Goal: Information Seeking & Learning: Learn about a topic

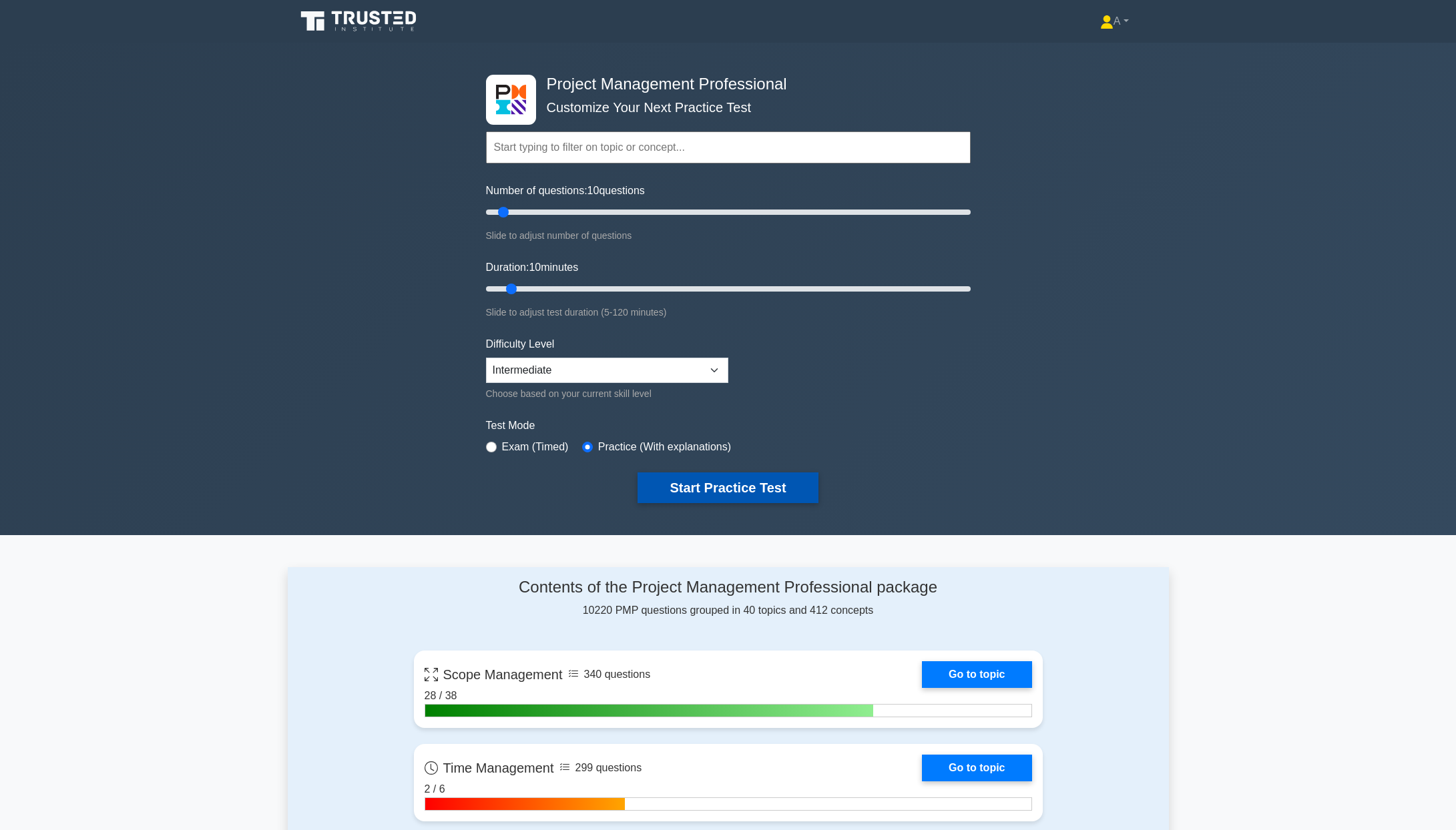
click at [663, 486] on button "Start Practice Test" at bounding box center [728, 488] width 180 height 31
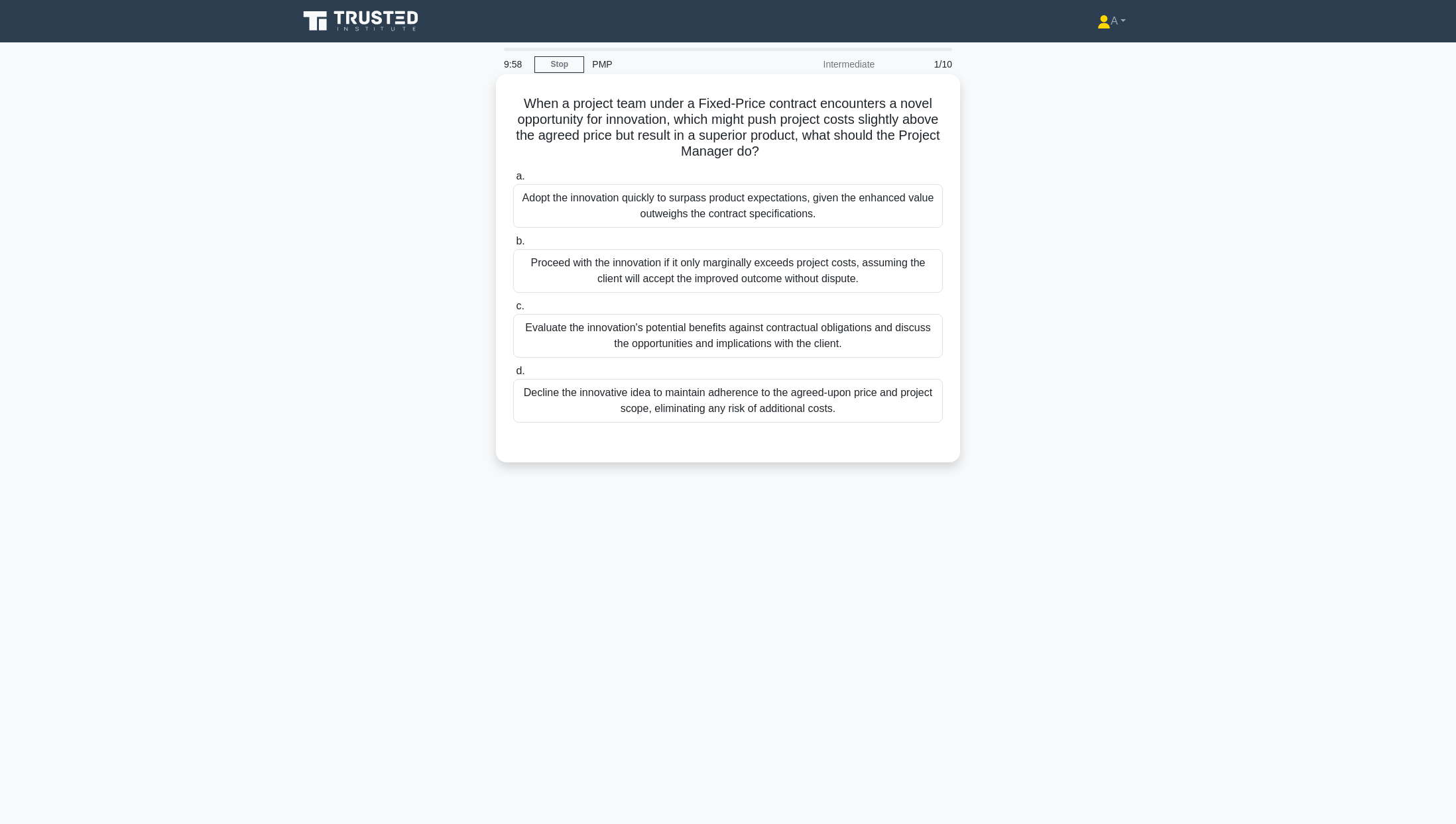
drag, startPoint x: 525, startPoint y: 94, endPoint x: 847, endPoint y: 413, distance: 453.3
click at [847, 413] on div "When a project team under a Fixed-Price contract encounters a novel opportunity…" at bounding box center [728, 268] width 454 height 378
copy div "When a project team under a Fixed-Price contract encounters a novel opportunity…"
click at [533, 339] on div "Evaluate the innovation's potential benefits against contractual obligations an…" at bounding box center [728, 335] width 430 height 44
click at [513, 311] on input "c. Evaluate the innovation's potential benefits against contractual obligations…" at bounding box center [513, 306] width 0 height 8
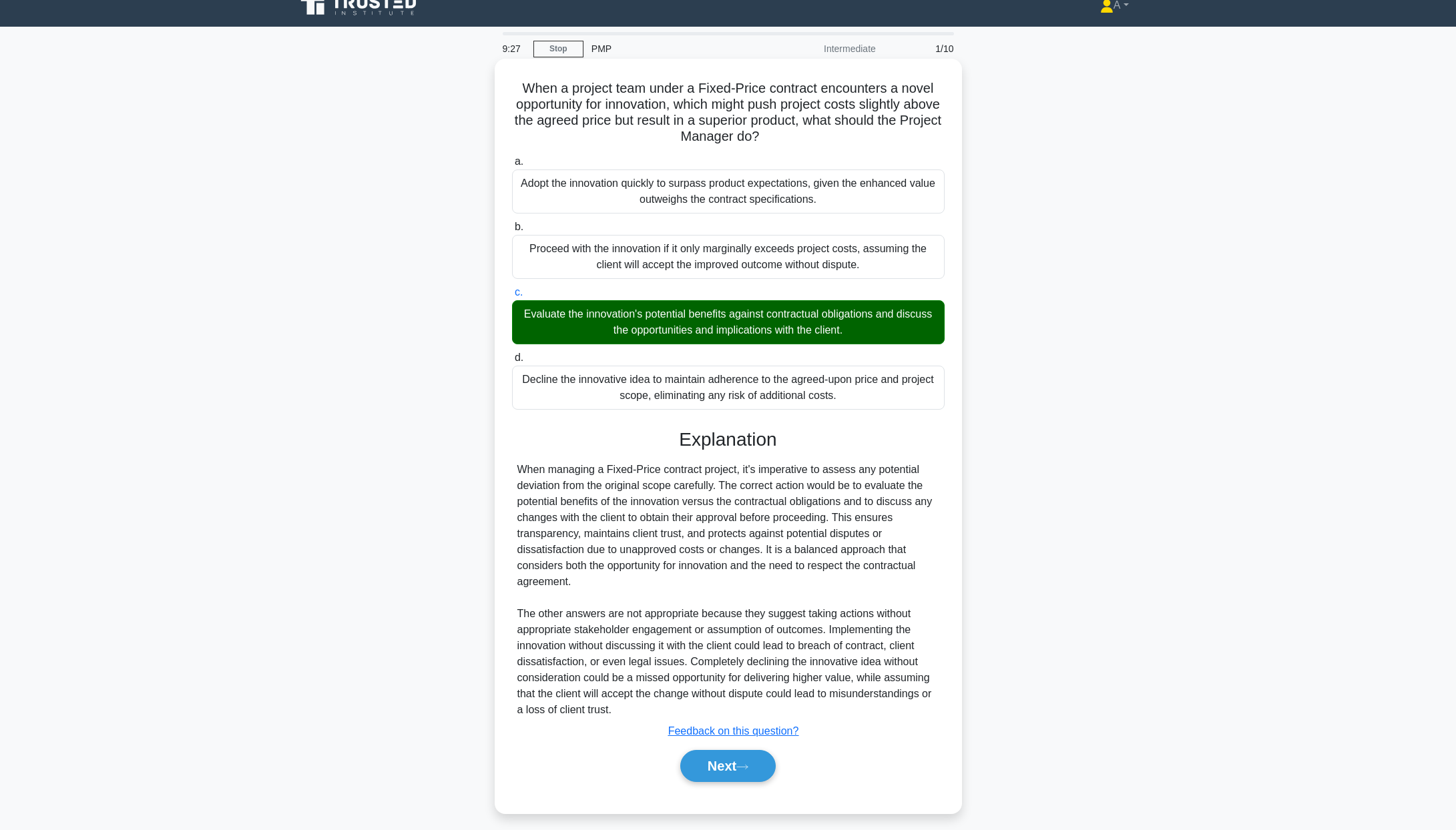
scroll to position [25, 0]
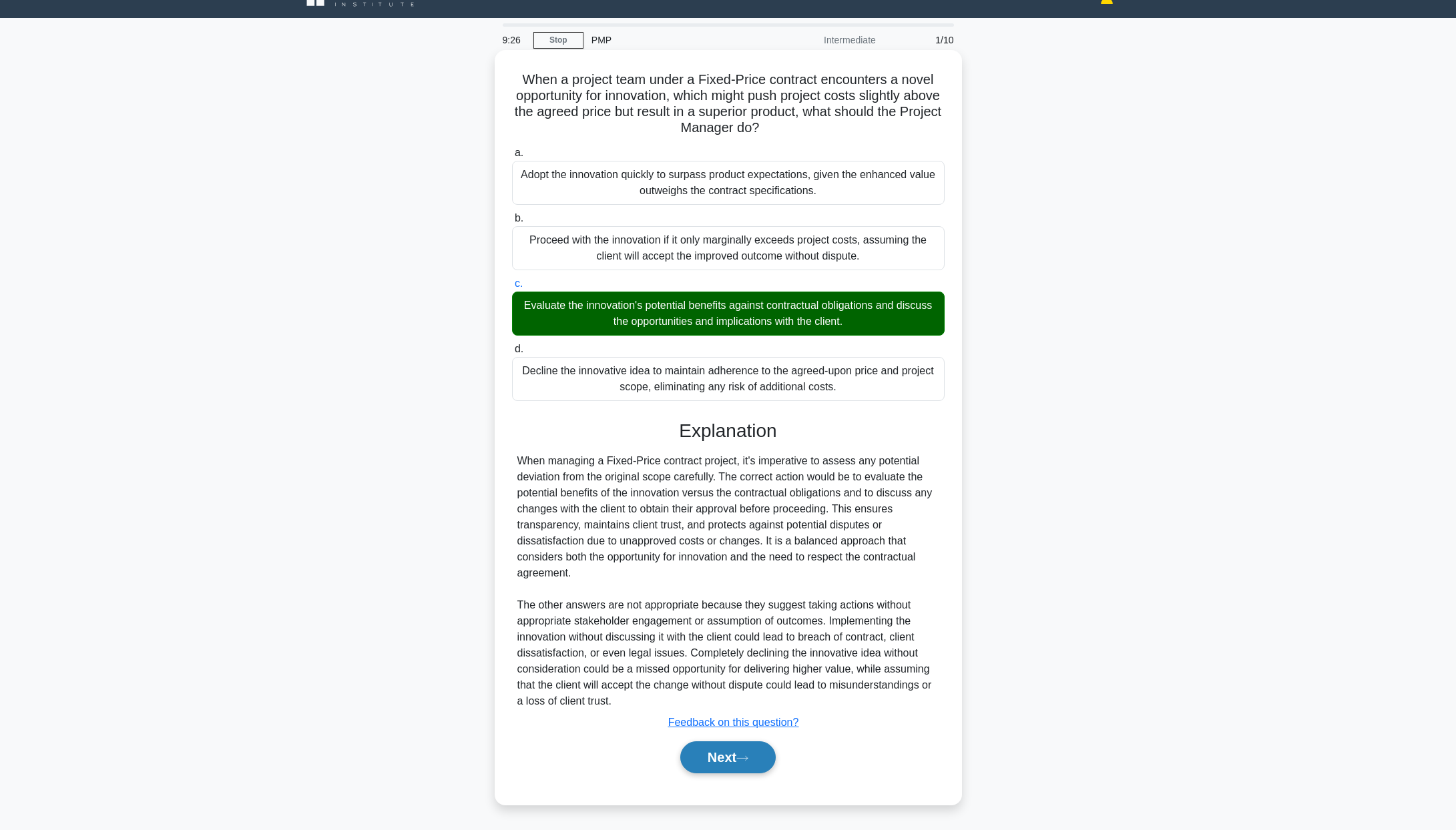
click at [741, 767] on button "Next" at bounding box center [728, 757] width 95 height 32
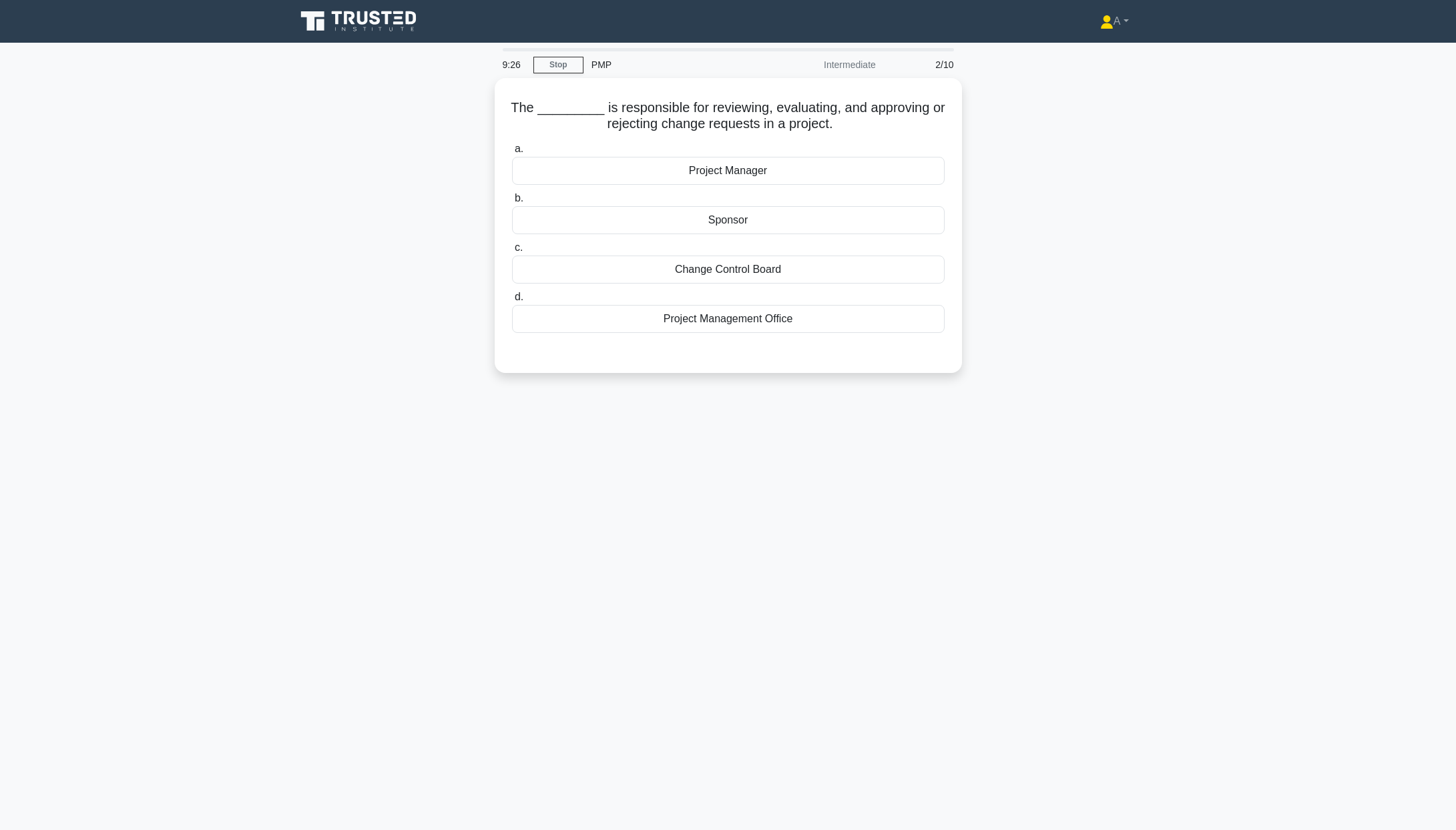
scroll to position [0, 0]
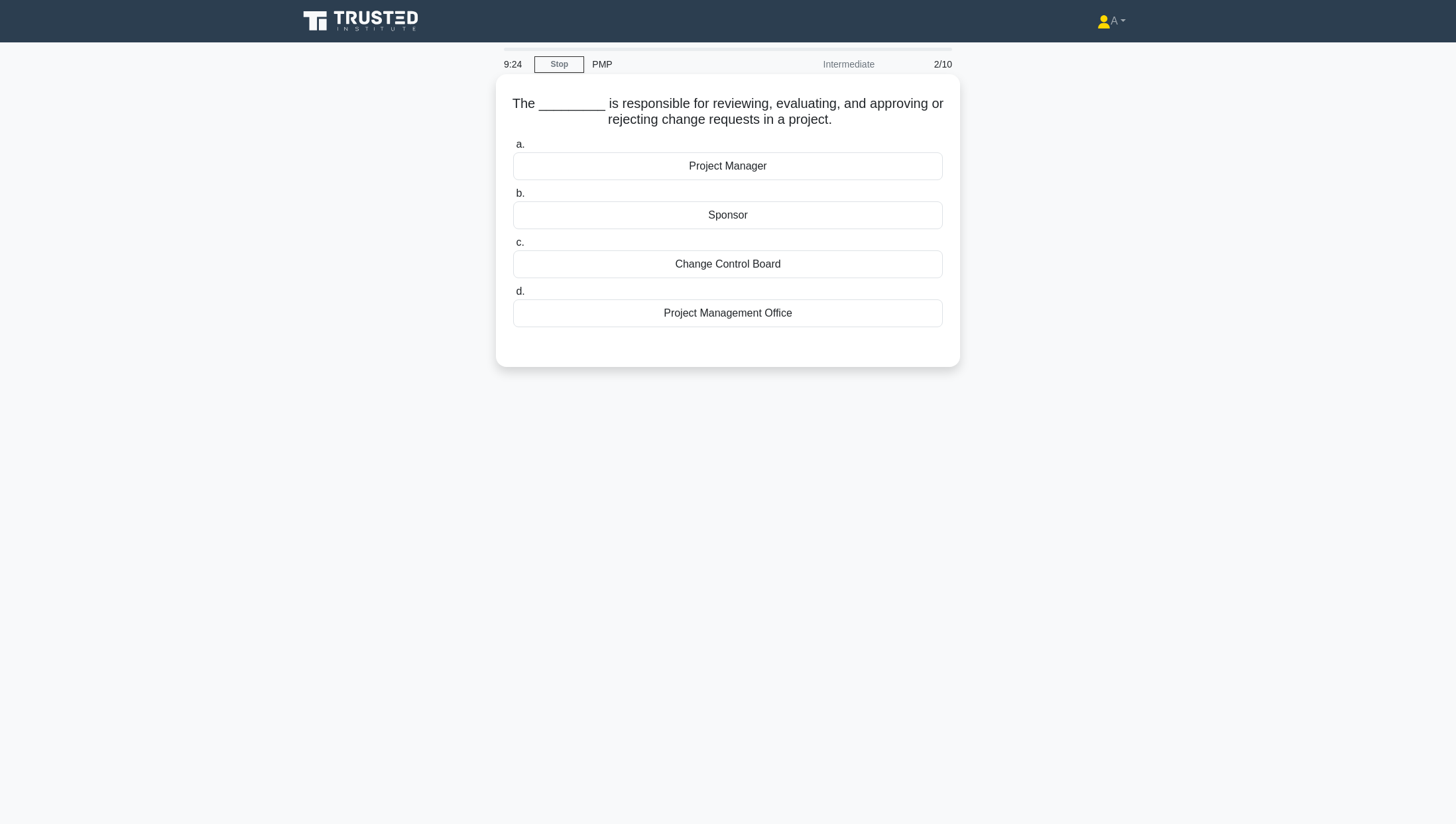
drag, startPoint x: 509, startPoint y: 96, endPoint x: 857, endPoint y: 313, distance: 410.1
click at [857, 313] on div "The _________ is responsible for reviewing, evaluating, and approving or reject…" at bounding box center [728, 220] width 454 height 282
copy div "The _________ is responsible for reviewing, evaluating, and approving or reject…"
click at [646, 277] on div "Change Control Board" at bounding box center [728, 265] width 430 height 28
click at [513, 247] on input "c. Change Control Board" at bounding box center [513, 243] width 0 height 8
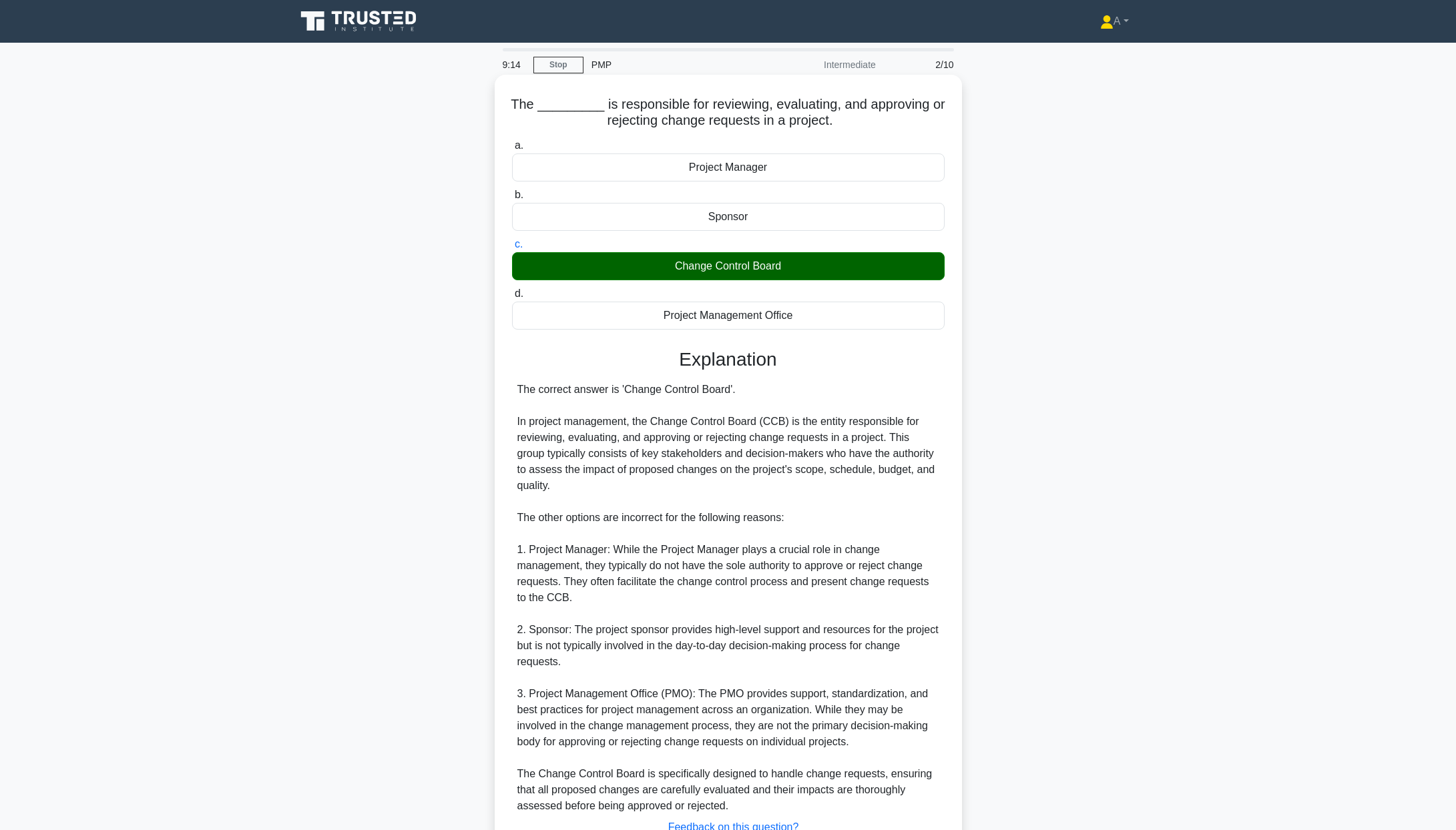
scroll to position [105, 0]
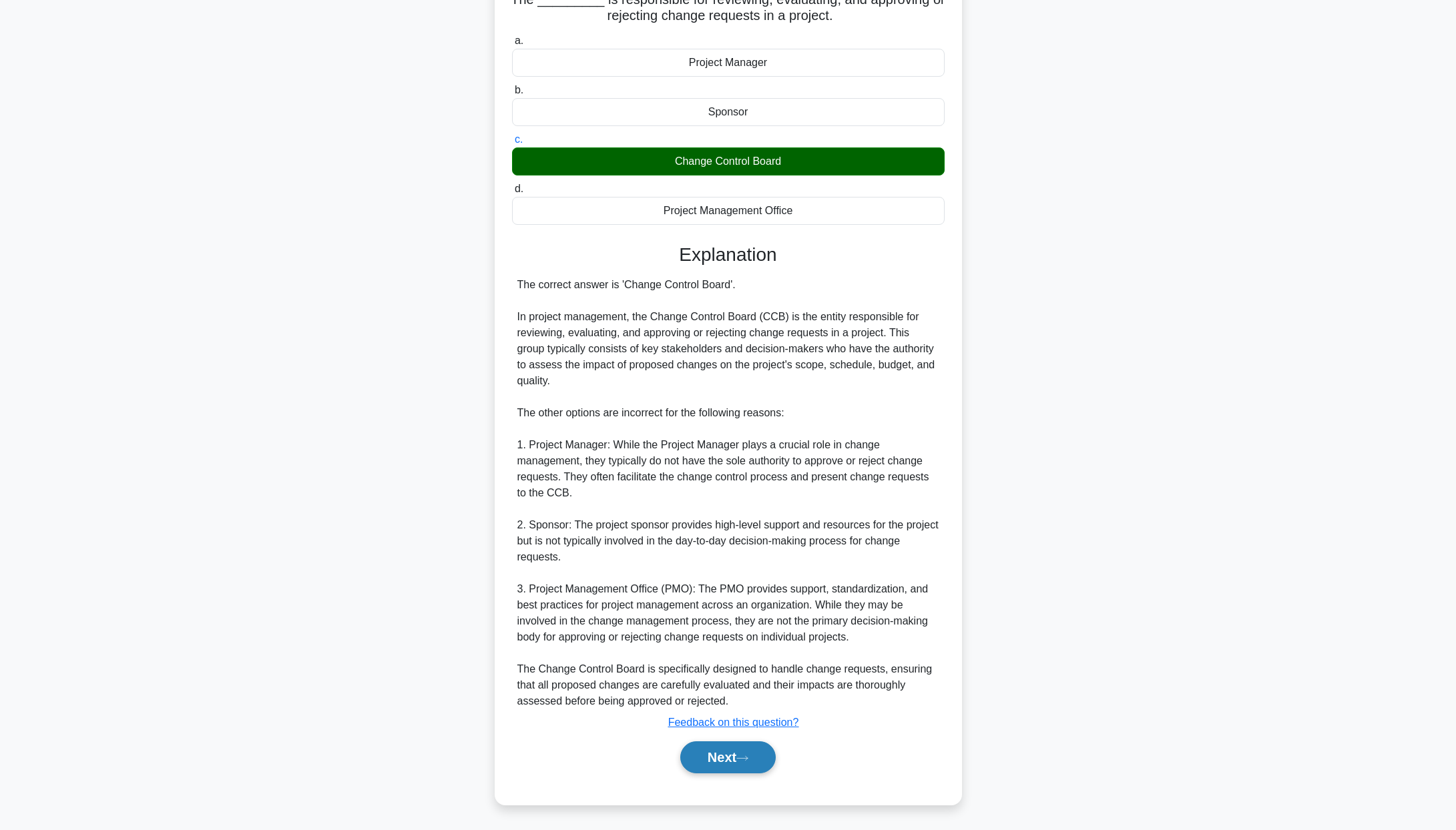
click at [696, 759] on button "Next" at bounding box center [728, 757] width 95 height 32
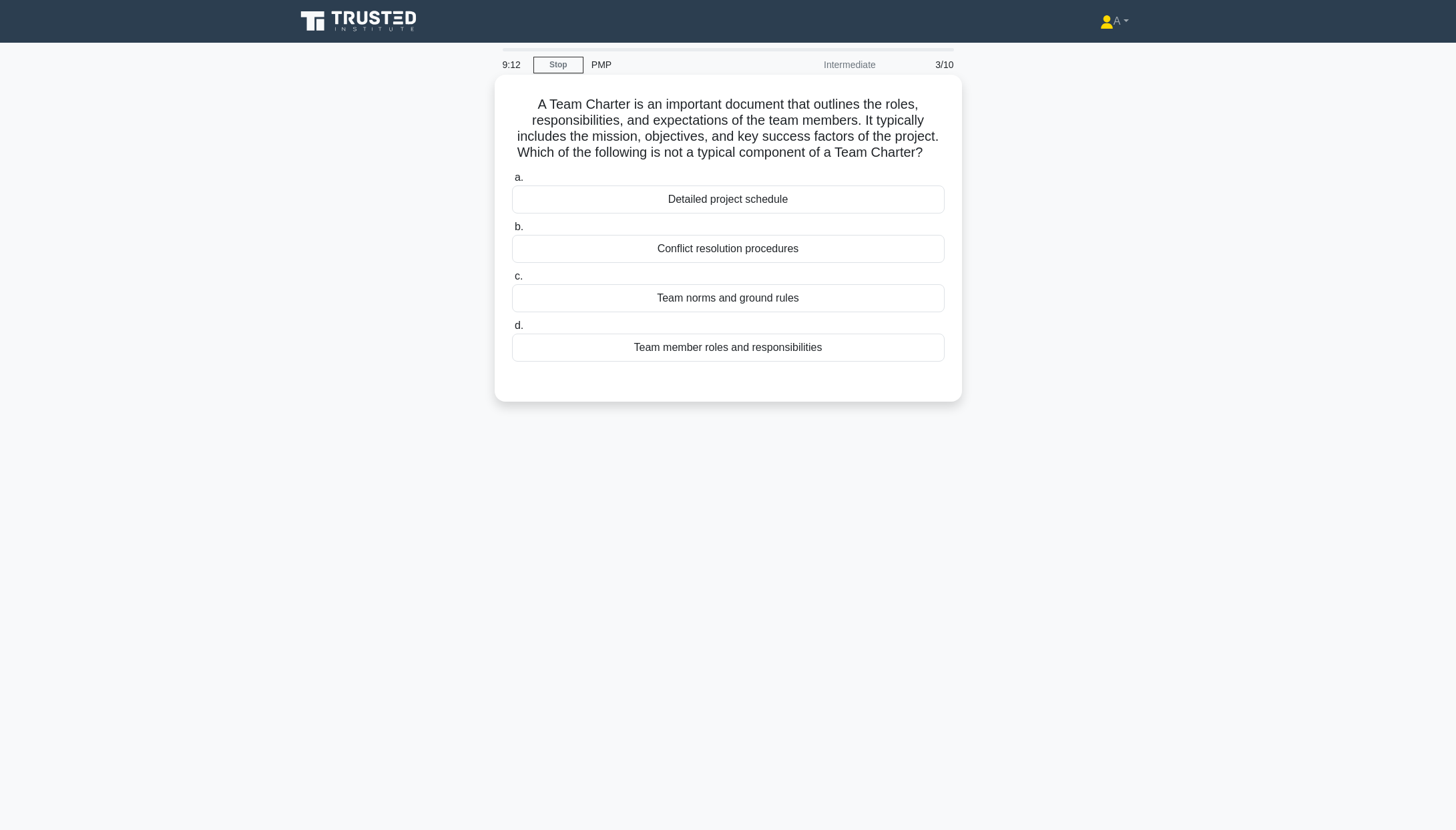
scroll to position [0, 0]
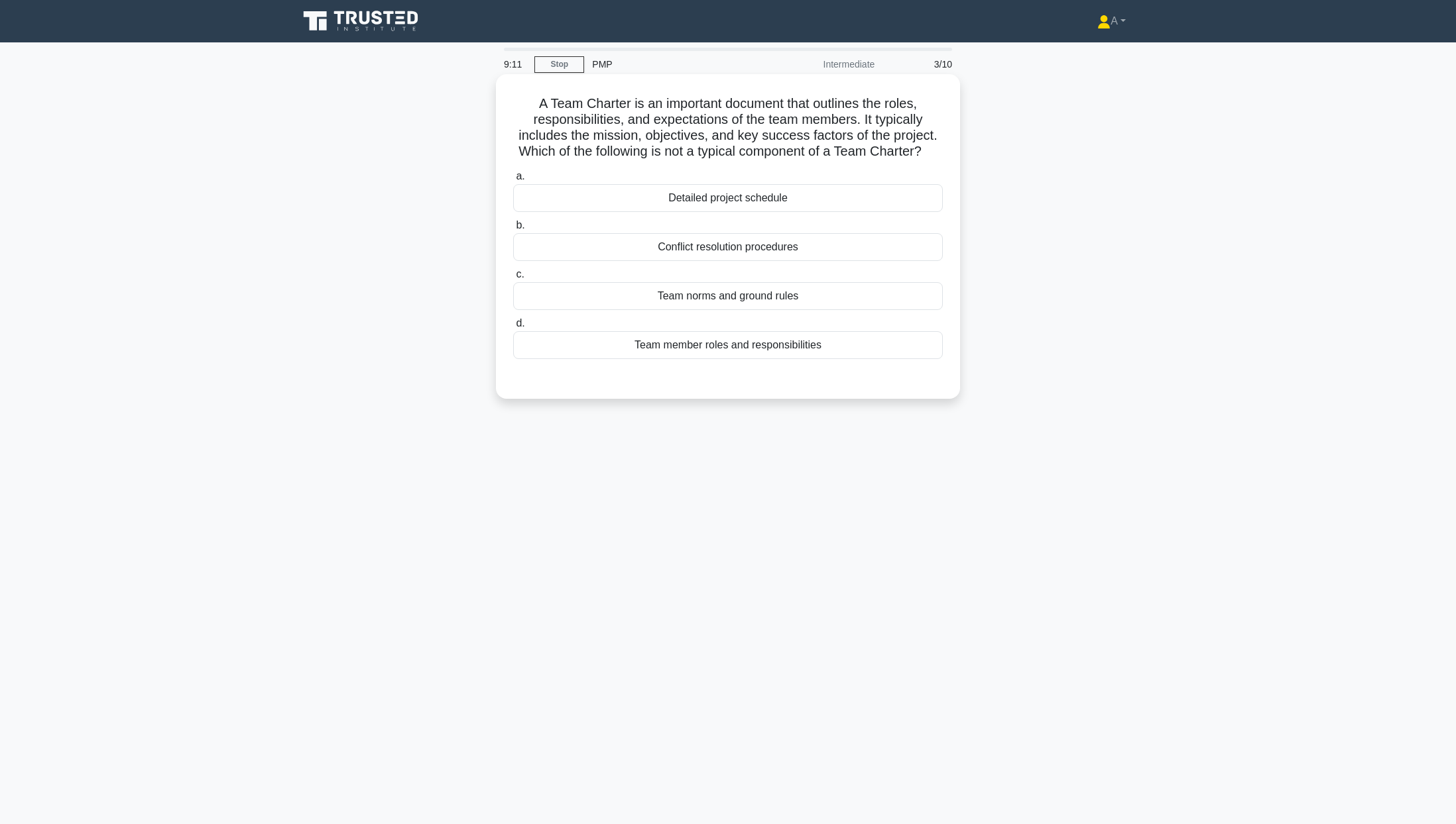
drag, startPoint x: 534, startPoint y: 99, endPoint x: 836, endPoint y: 368, distance: 404.4
click at [836, 368] on div "A Team Charter is an important document that outlines the roles, responsibiliti…" at bounding box center [728, 236] width 454 height 314
copy div "A Team Charter is an important document that outlines the roles, responsibiliti…"
click at [654, 261] on div "Conflict resolution procedures" at bounding box center [728, 247] width 430 height 28
click at [513, 230] on input "b. Conflict resolution procedures" at bounding box center [513, 225] width 0 height 8
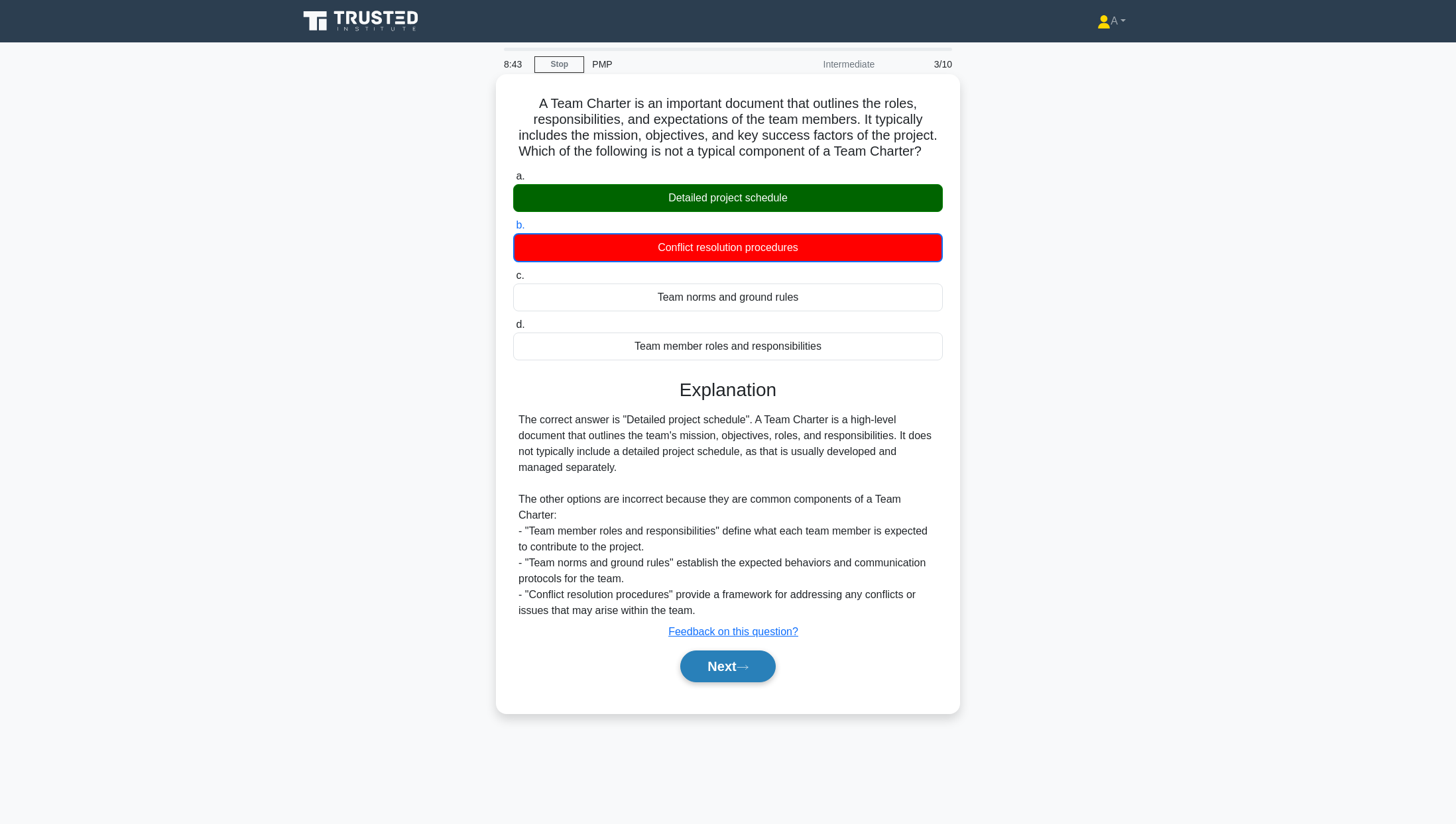
click at [717, 681] on button "Next" at bounding box center [727, 667] width 94 height 31
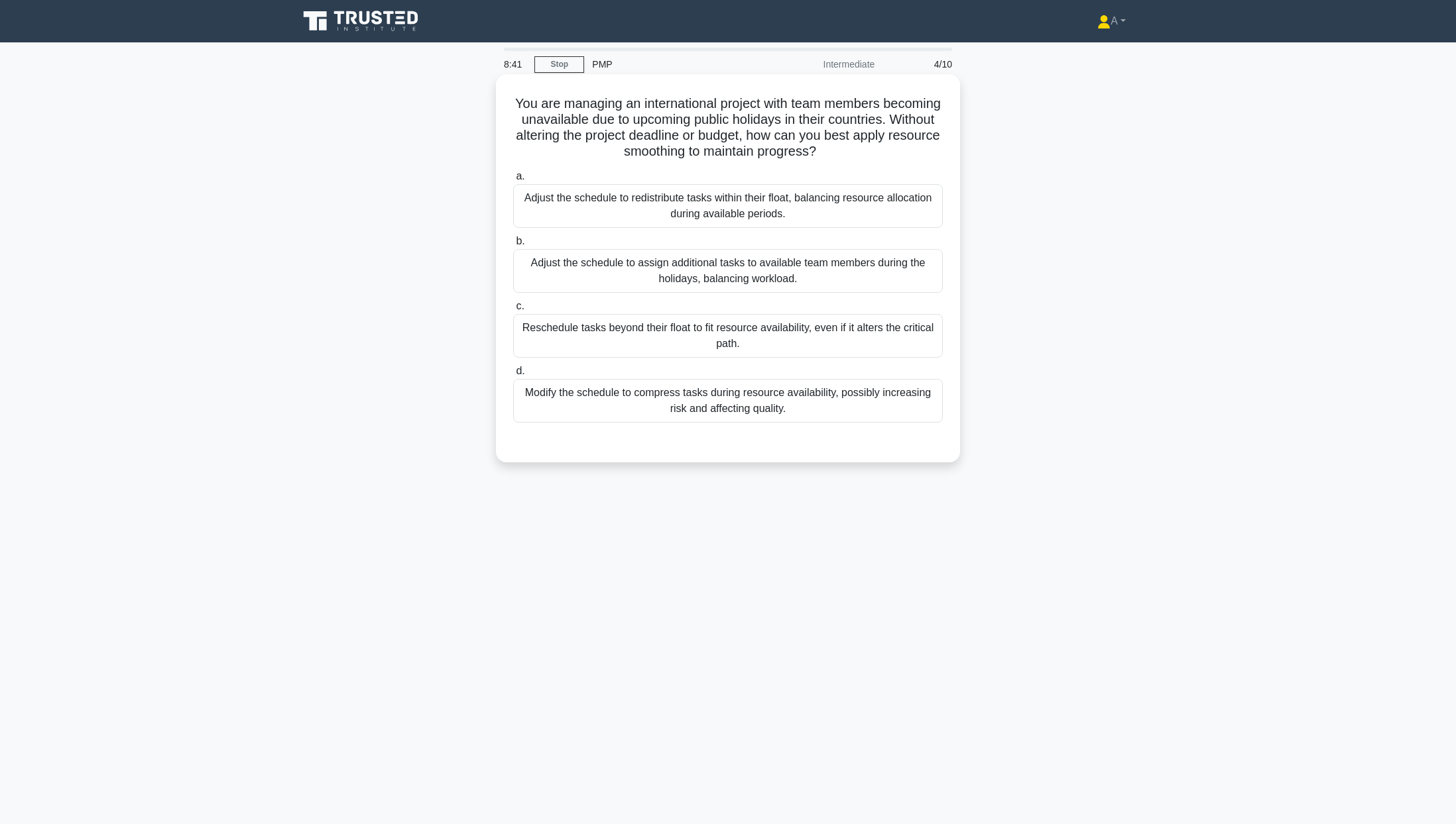
drag, startPoint x: 542, startPoint y: 111, endPoint x: 821, endPoint y: 405, distance: 405.3
click at [821, 405] on div "You are managing an international project with team members becoming unavailabl…" at bounding box center [728, 268] width 454 height 378
copy div "You are managing an international project with team members becoming unavailabl…"
click at [597, 201] on div "Adjust the schedule to redistribute tasks within their float, balancing resourc…" at bounding box center [728, 206] width 430 height 44
click at [513, 181] on input "a. Adjust the schedule to redistribute tasks within their float, balancing reso…" at bounding box center [513, 176] width 0 height 8
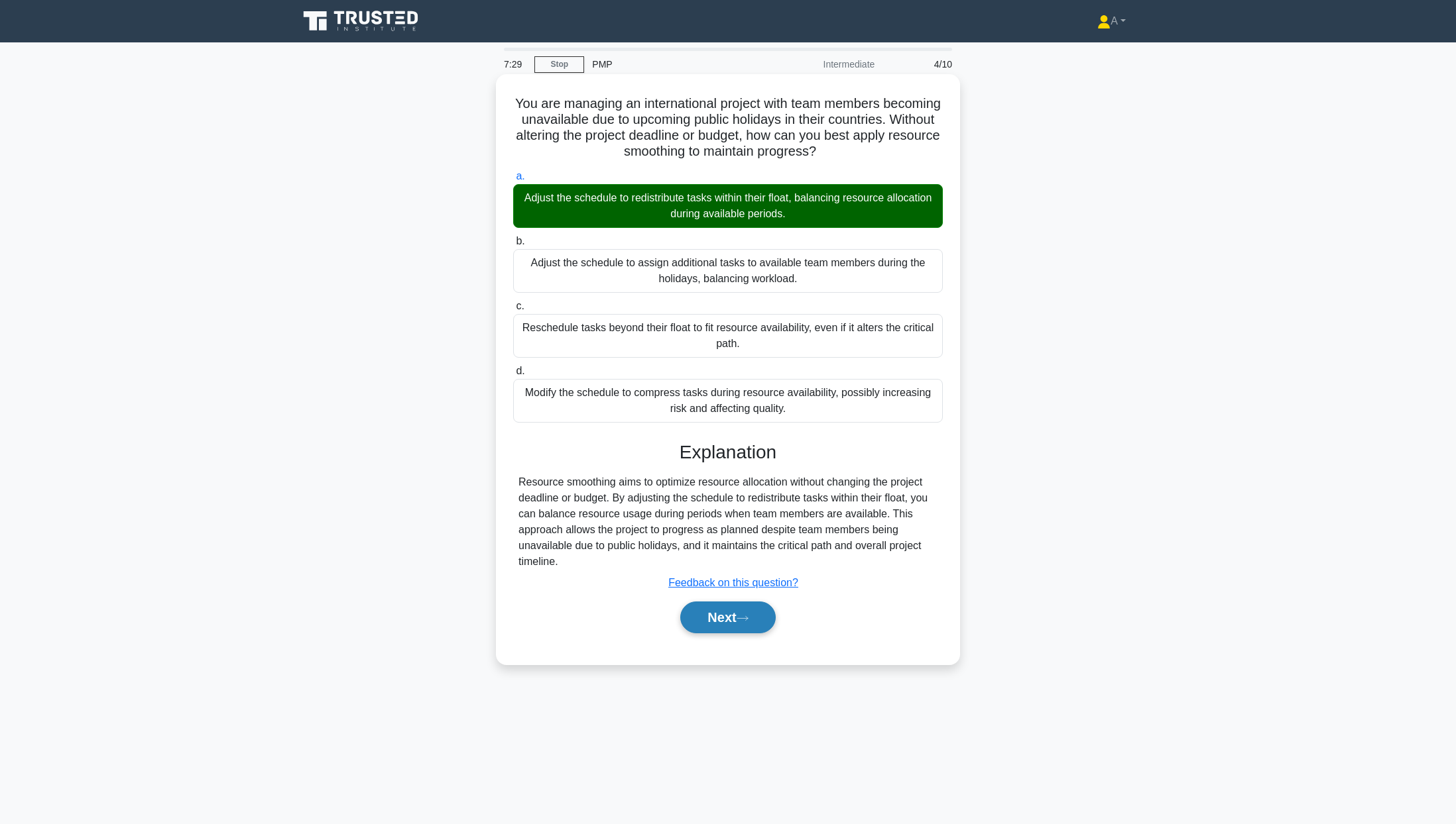
click at [713, 614] on button "Next" at bounding box center [727, 618] width 94 height 31
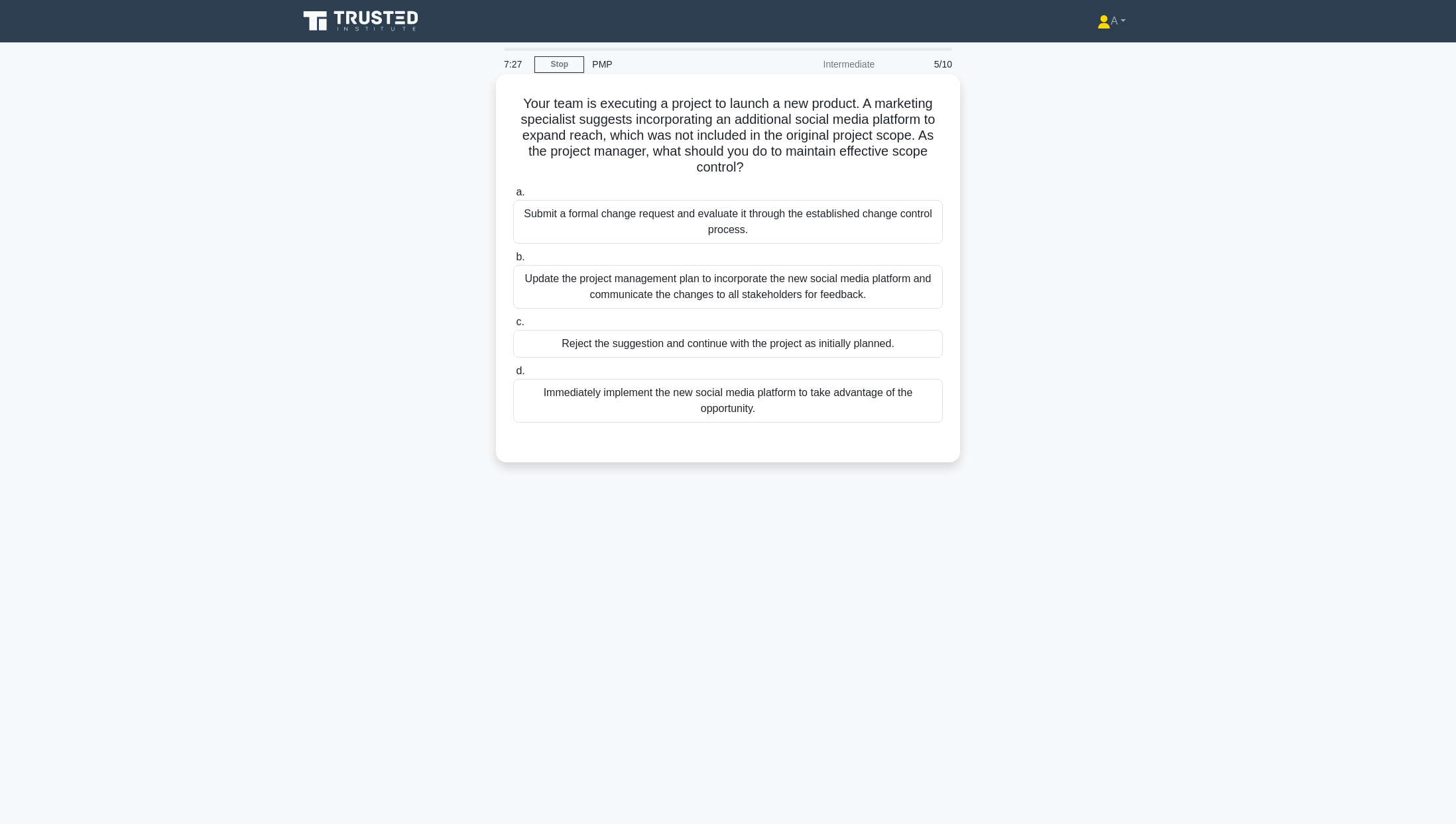
drag, startPoint x: 512, startPoint y: 95, endPoint x: 815, endPoint y: 418, distance: 442.9
click at [815, 418] on div "Your team is executing a project to launch a new product. A marketing specialis…" at bounding box center [728, 268] width 454 height 378
copy div "Your team is executing a project to launch a new product. A marketing specialis…"
click at [704, 236] on div "Submit a formal change request and evaluate it through the established change c…" at bounding box center [728, 221] width 430 height 44
click at [513, 197] on input "a. Submit a formal change request and evaluate it through the established chang…" at bounding box center [513, 192] width 0 height 8
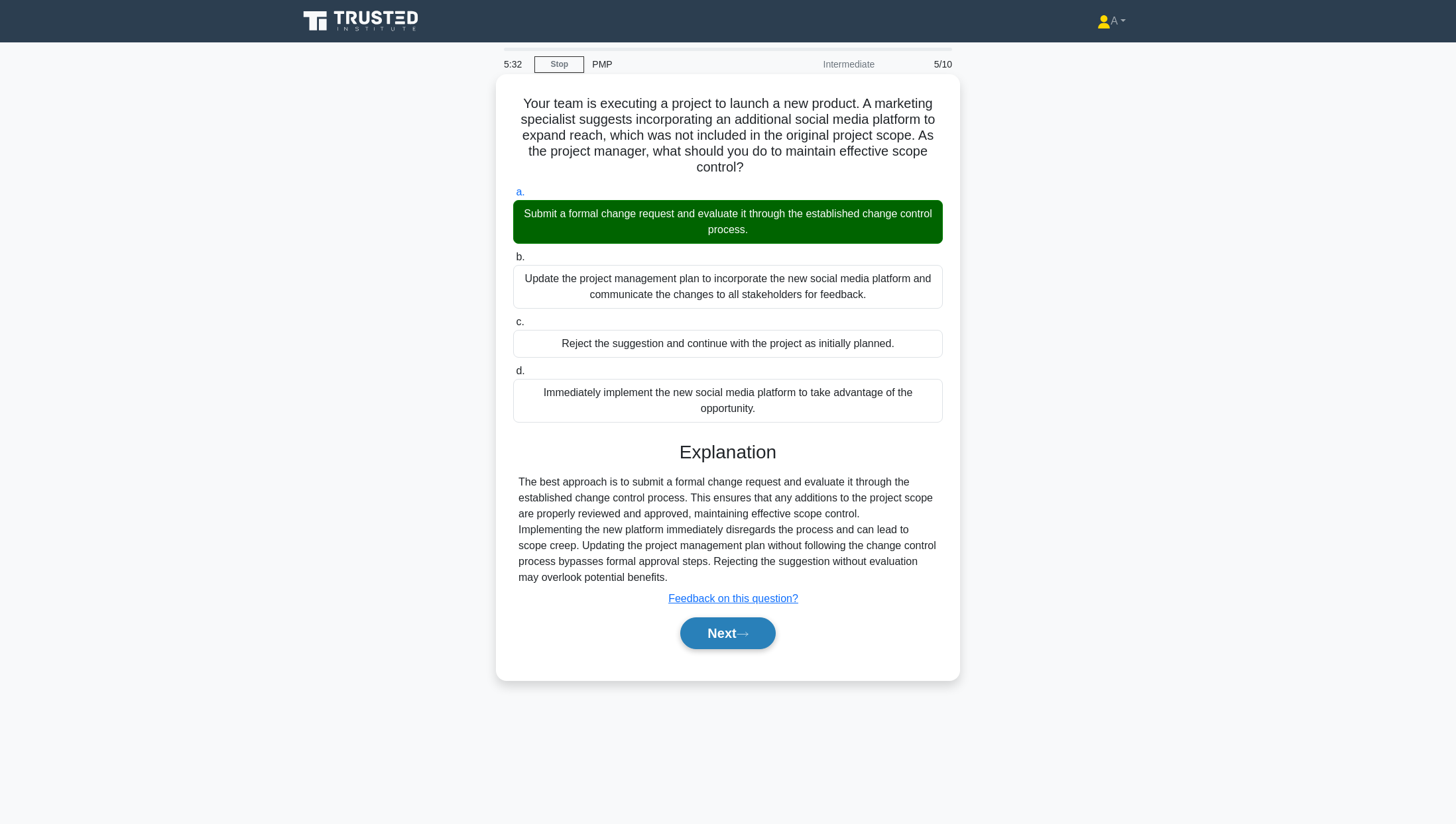
click at [719, 629] on button "Next" at bounding box center [727, 633] width 94 height 31
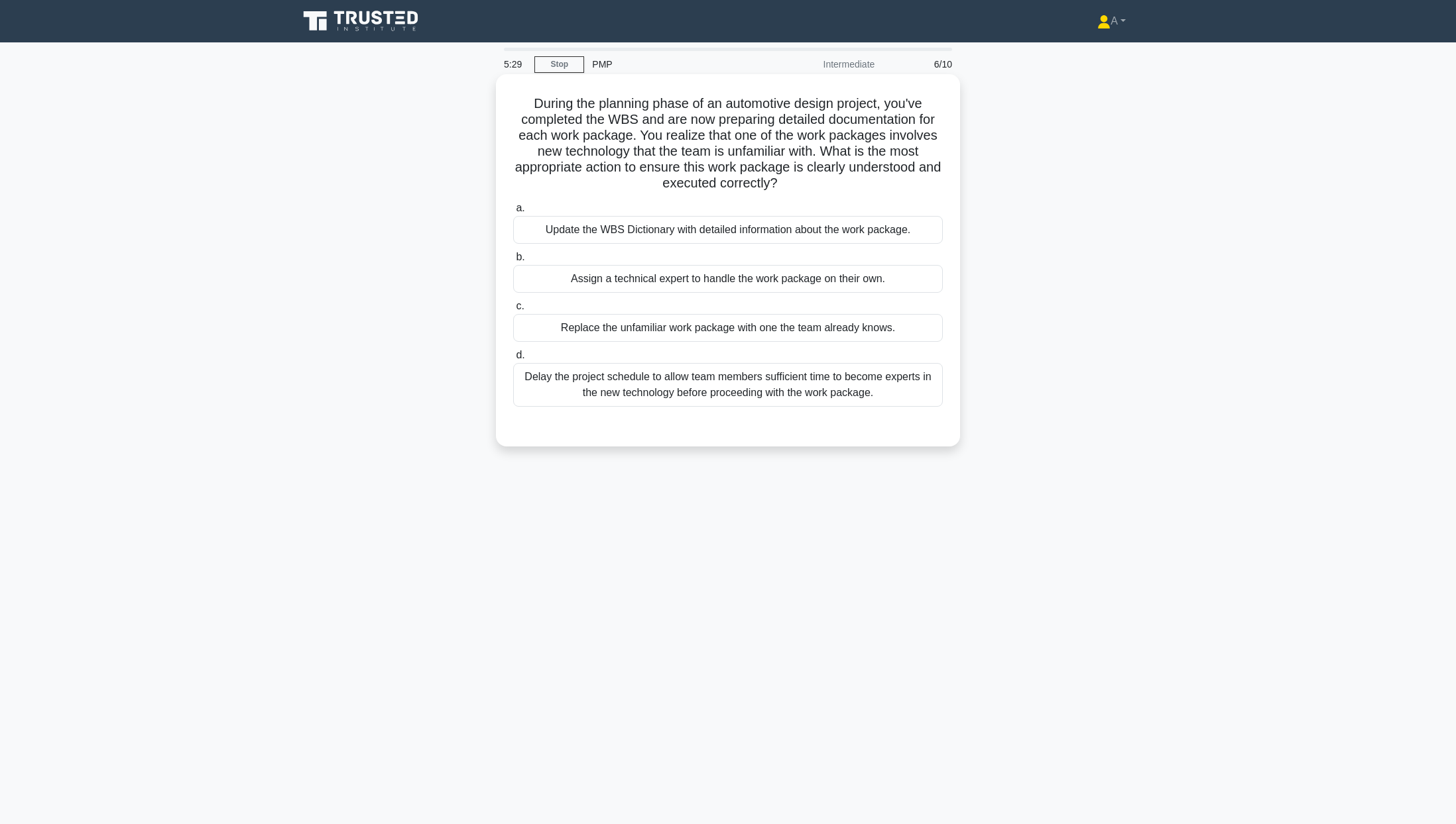
drag, startPoint x: 512, startPoint y: 94, endPoint x: 893, endPoint y: 404, distance: 491.2
click at [893, 404] on div "During the planning phase of an automotive design project, you've completed the…" at bounding box center [728, 260] width 454 height 362
copy div "During the planning phase of an automotive design project, you've completed the…"
click at [614, 285] on div "Assign a technical expert to handle the work package on their own." at bounding box center [728, 279] width 430 height 28
click at [513, 262] on input "b. Assign a technical expert to handle the work package on their own." at bounding box center [513, 256] width 0 height 8
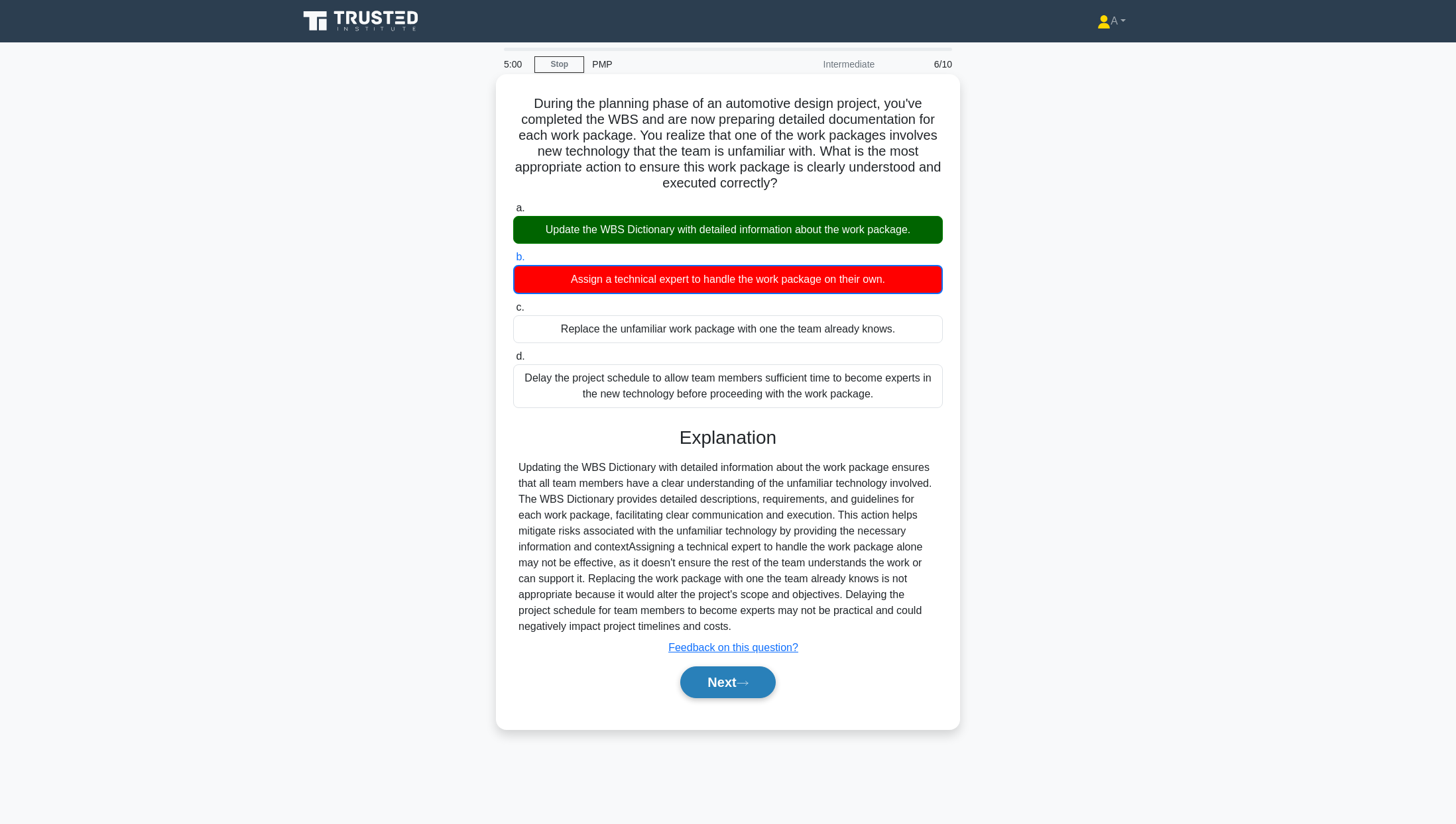
click at [712, 679] on button "Next" at bounding box center [727, 682] width 94 height 31
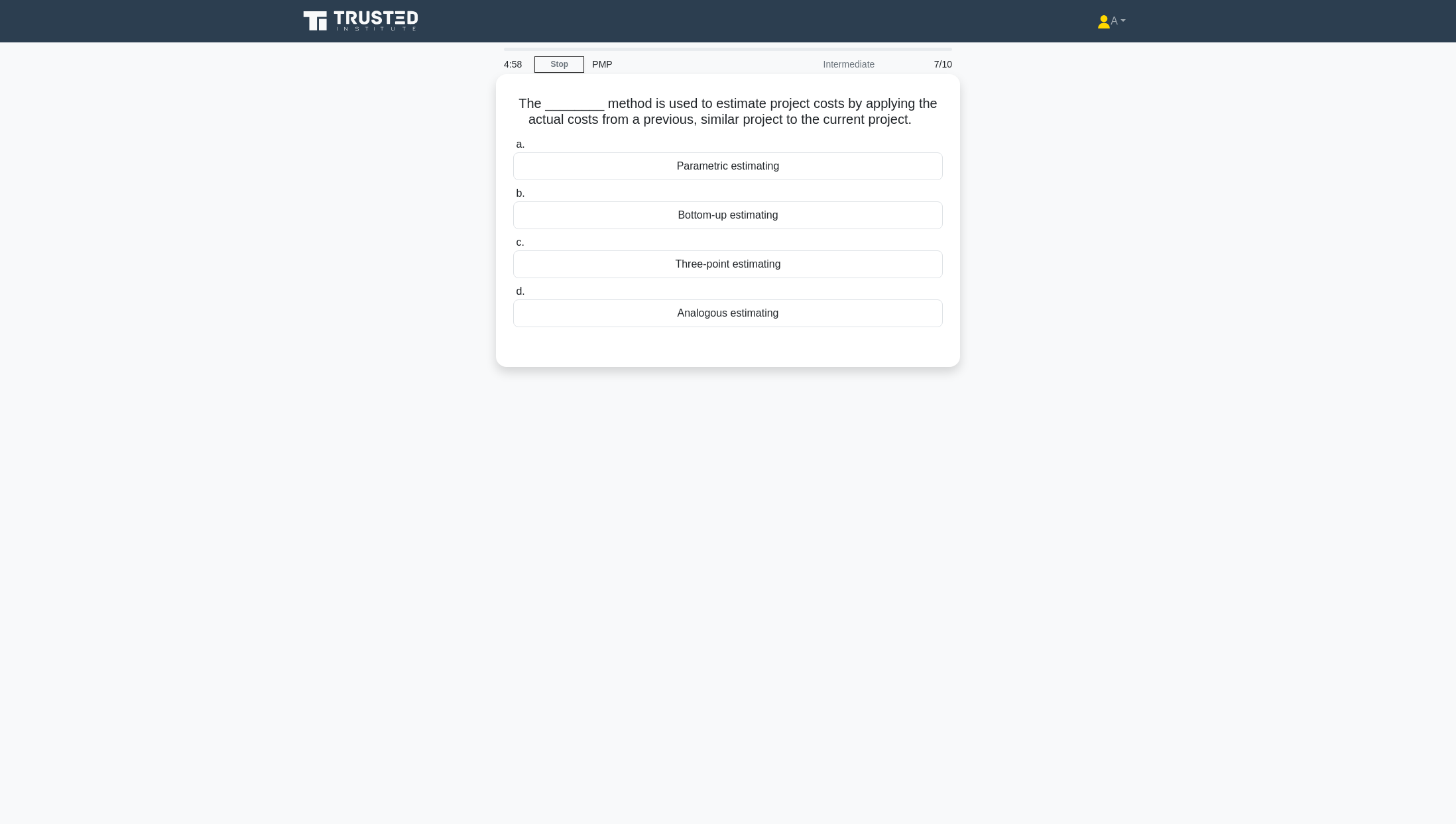
drag, startPoint x: 511, startPoint y: 102, endPoint x: 828, endPoint y: 325, distance: 387.6
click at [828, 325] on div "The ________ method is used to estimate project costs by applying the actual co…" at bounding box center [728, 220] width 454 height 282
copy div "The ________ method is used to estimate project costs by applying the actual co…"
click at [694, 319] on div "Analogous estimating" at bounding box center [728, 314] width 430 height 28
click at [513, 296] on input "d. Analogous estimating" at bounding box center [513, 292] width 0 height 8
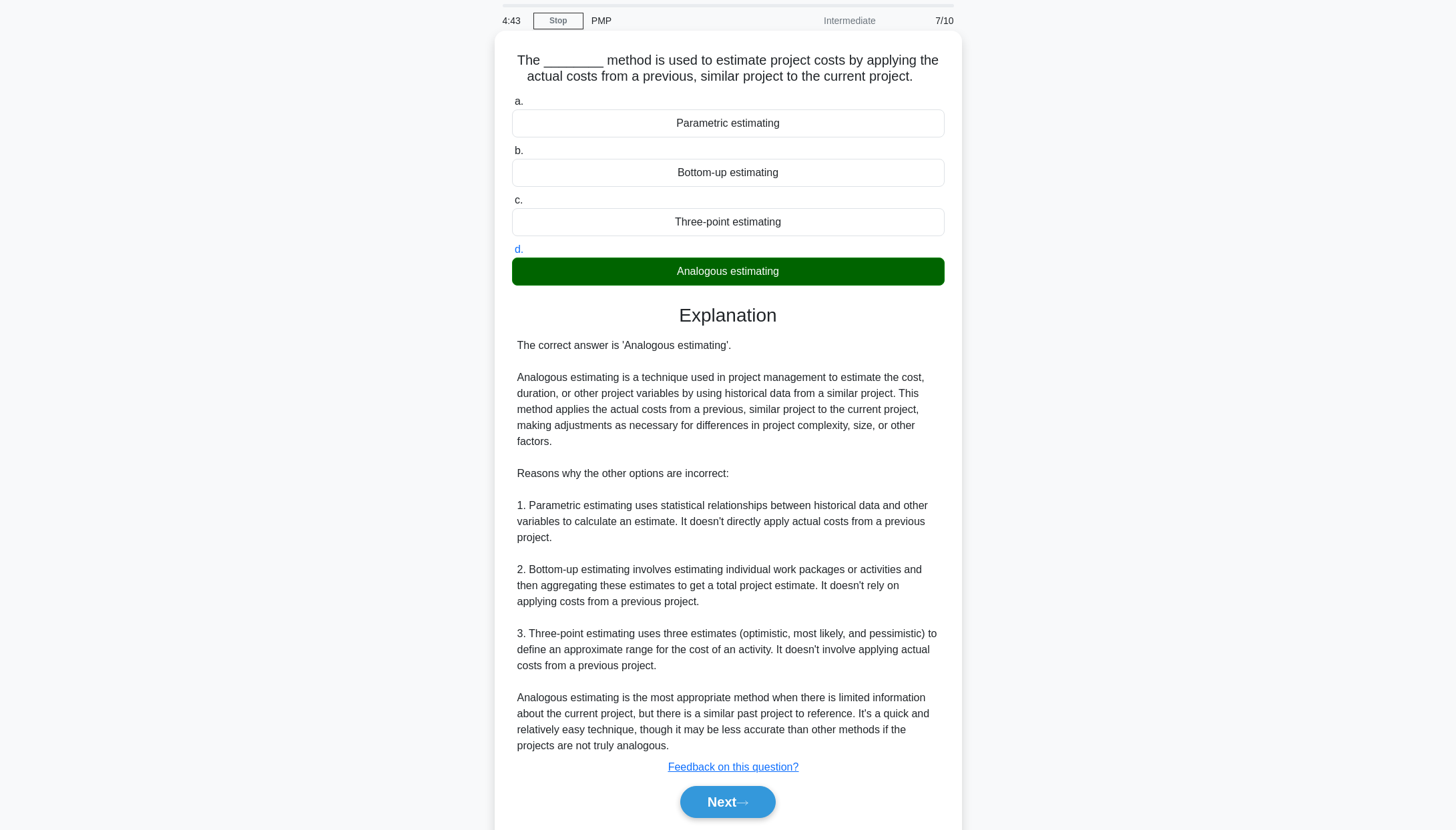
scroll to position [90, 0]
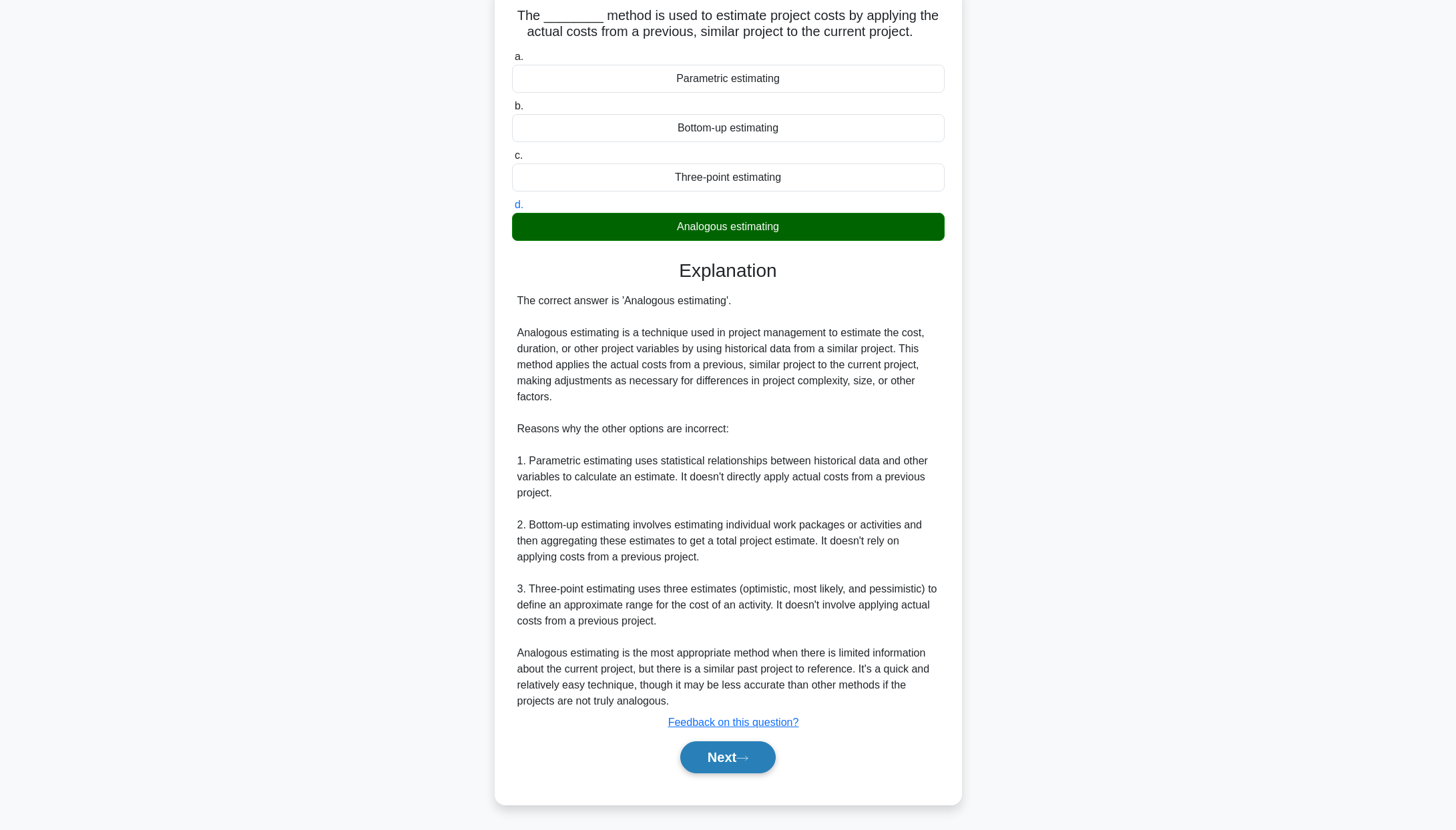
click at [724, 753] on button "Next" at bounding box center [728, 757] width 95 height 32
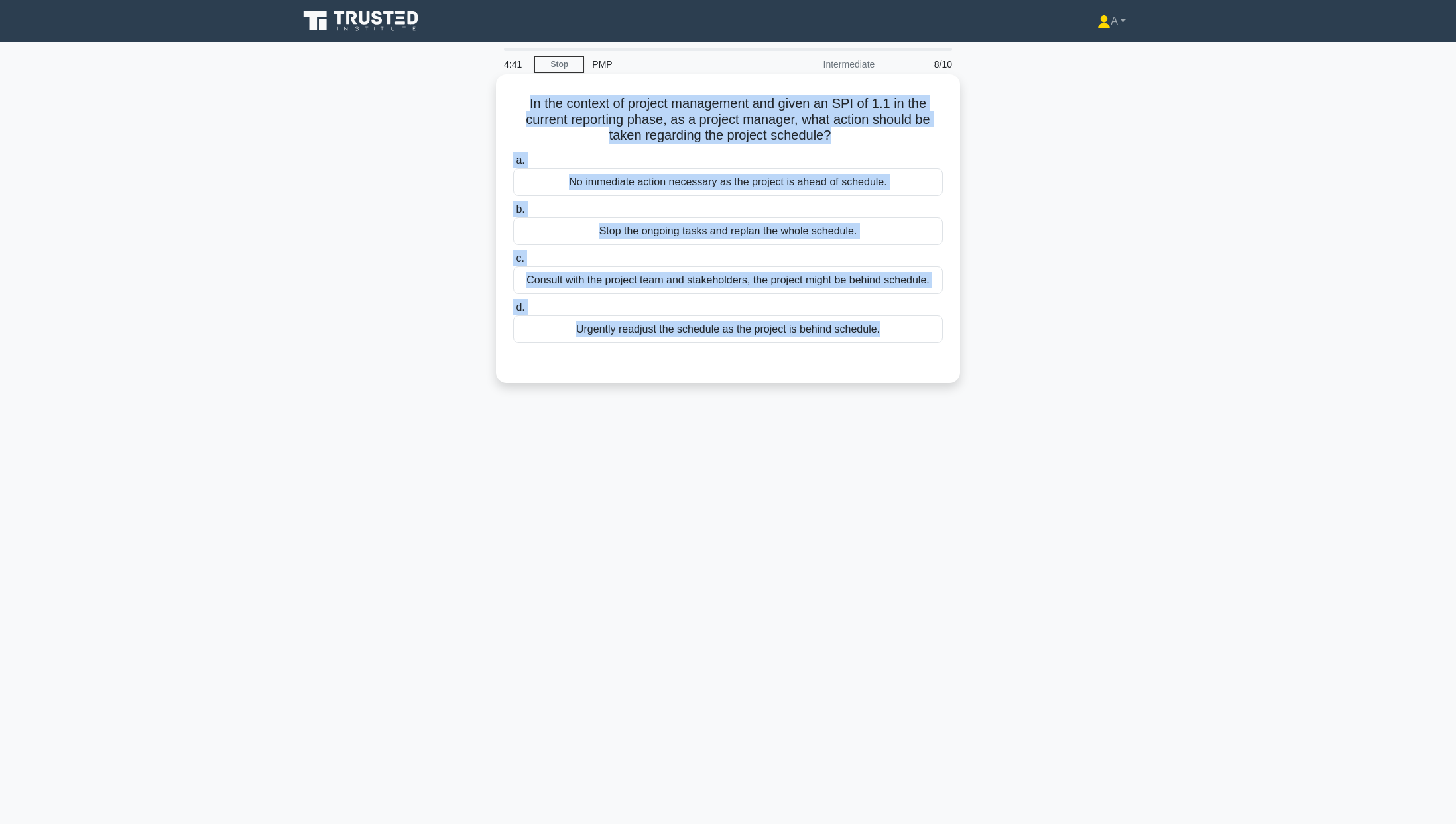
drag, startPoint x: 514, startPoint y: 84, endPoint x: 902, endPoint y: 364, distance: 478.5
click at [902, 364] on div "In the context of project management and given an SPI of 1.1 in the current rep…" at bounding box center [728, 229] width 454 height 298
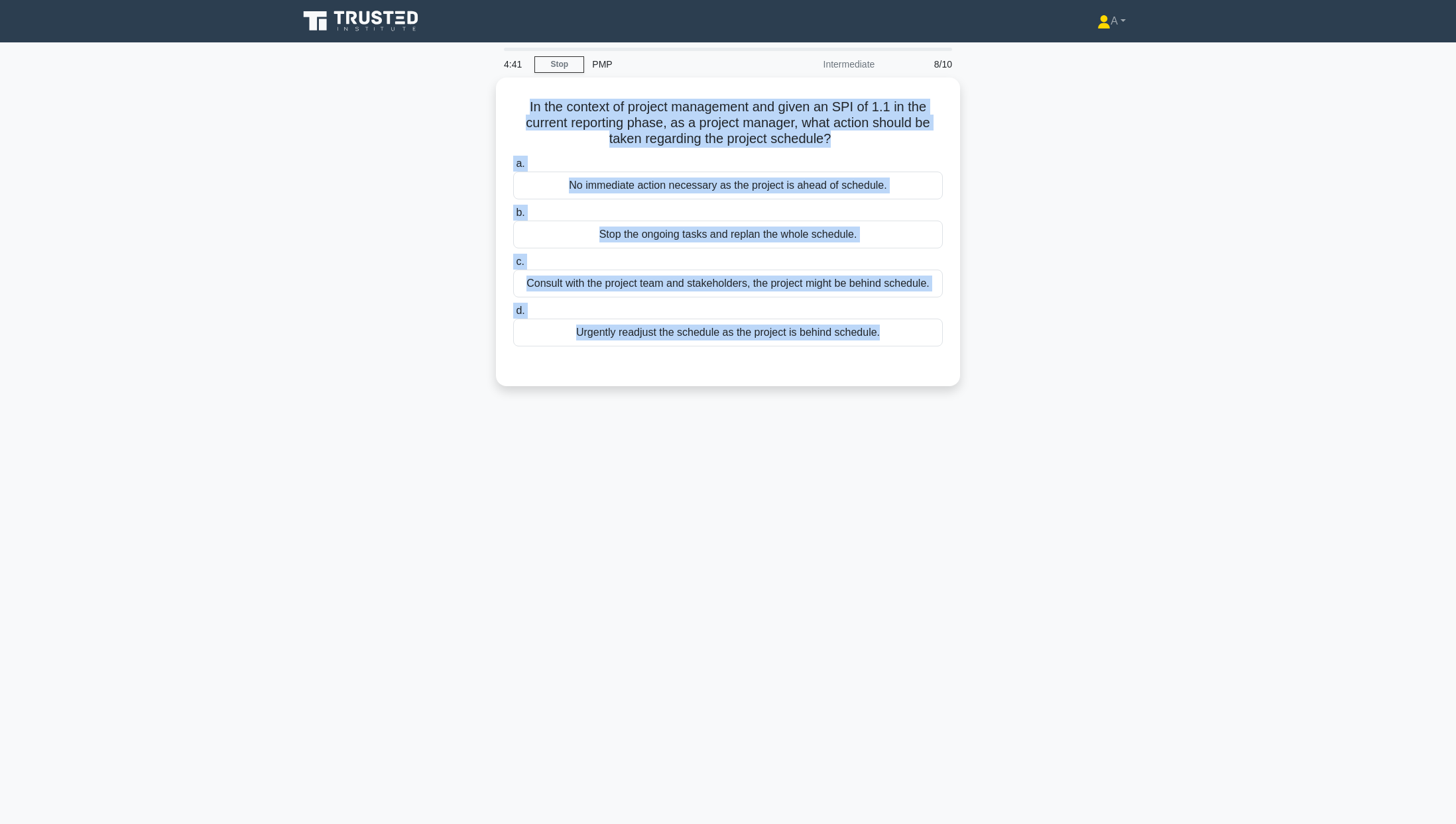
copy div "In the context of project management and given an SPI of 1.1 in the current rep…"
click at [646, 513] on div "4:14 Stop PMP Intermediate 8/10 In the context of project management and given …" at bounding box center [727, 380] width 875 height 663
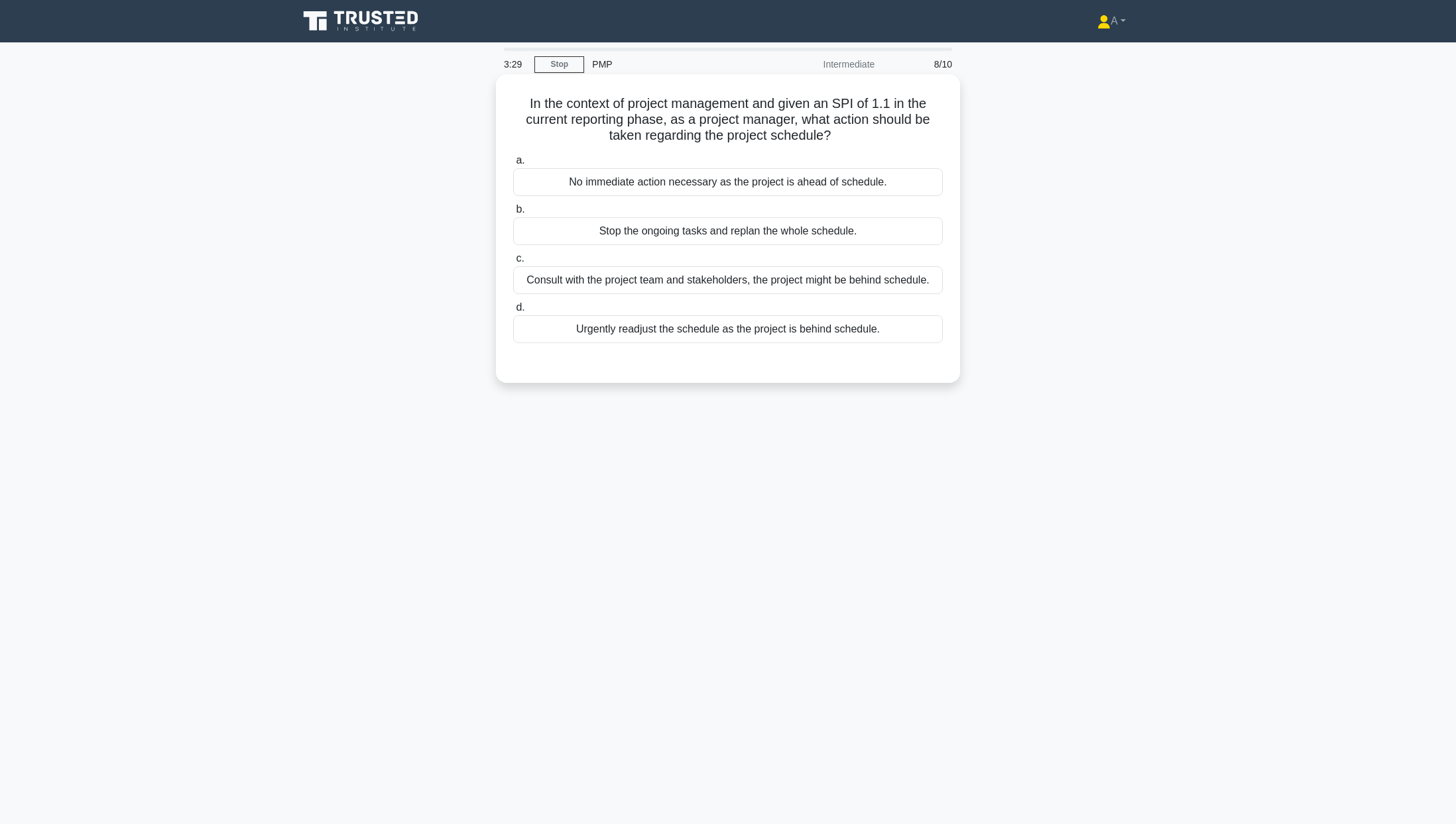
click at [540, 289] on div "Consult with the project team and stakeholders, the project might be behind sch…" at bounding box center [728, 281] width 430 height 28
click at [513, 263] on input "c. Consult with the project team and stakeholders, the project might be behind …" at bounding box center [513, 258] width 0 height 8
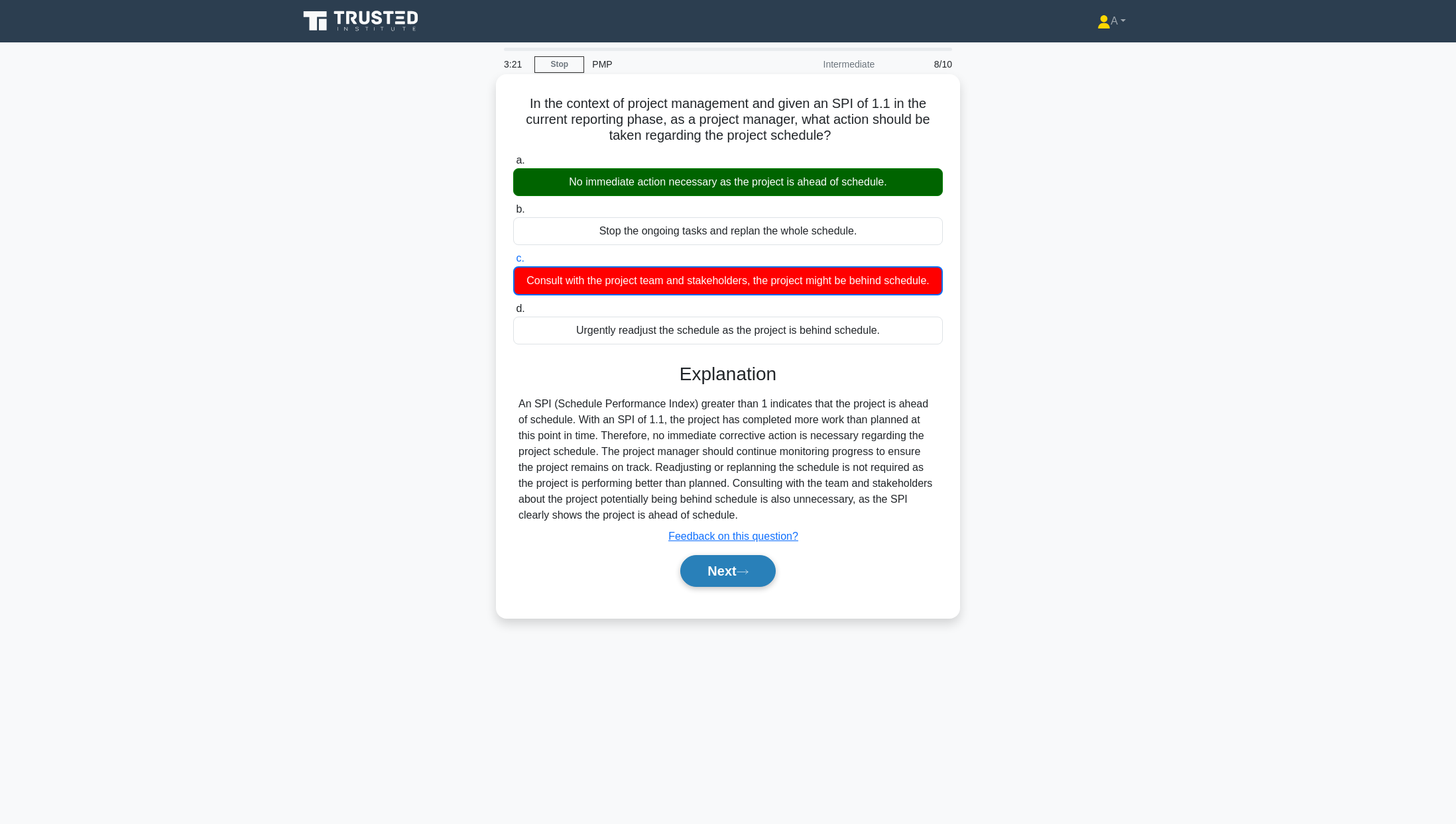
click at [717, 569] on button "Next" at bounding box center [727, 571] width 94 height 31
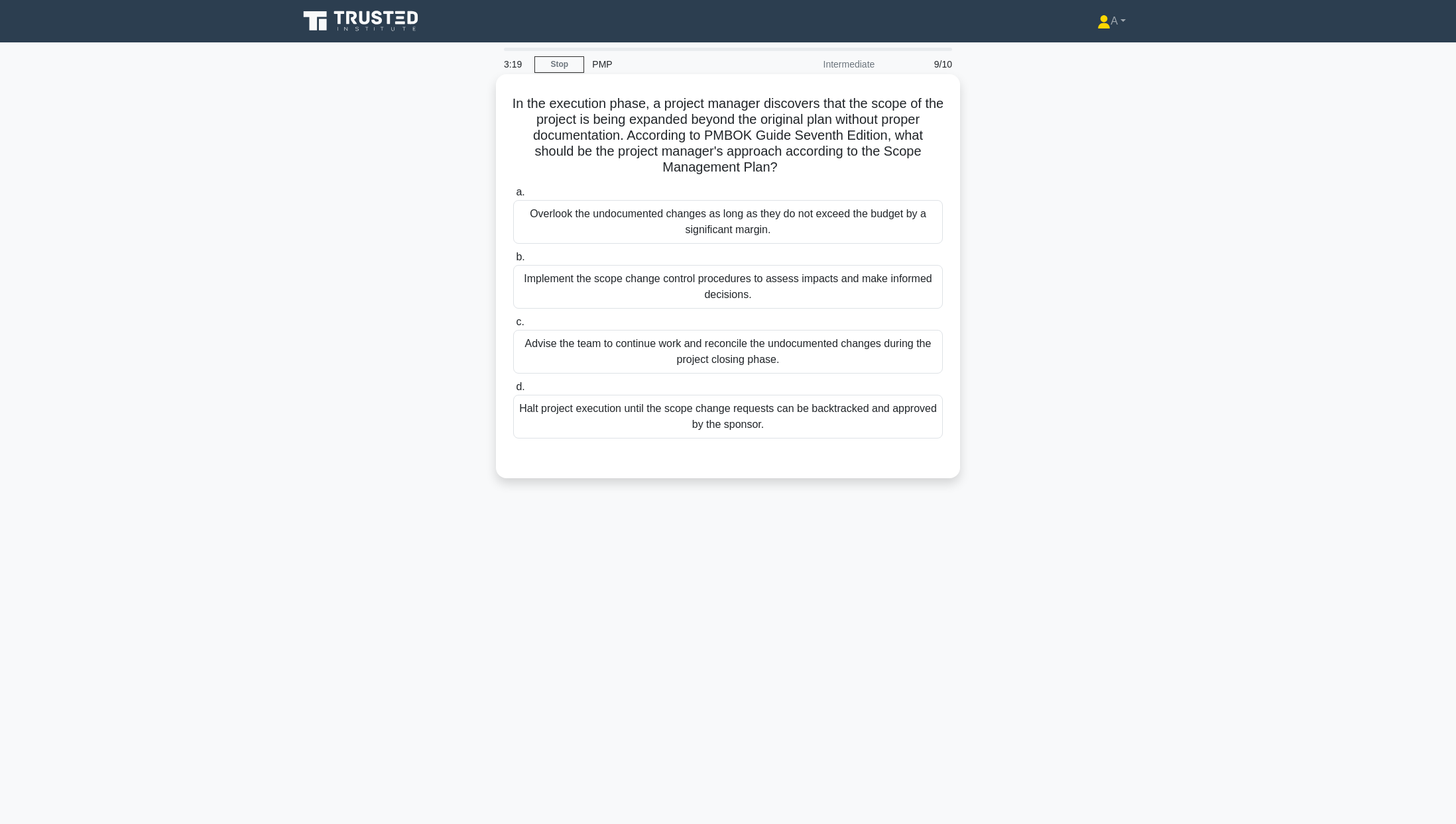
drag, startPoint x: 525, startPoint y: 100, endPoint x: 779, endPoint y: 424, distance: 411.7
click at [779, 424] on div "In the execution phase, a project manager discovers that the scope of the proje…" at bounding box center [728, 276] width 454 height 393
copy div "In the execution phase, a project manager discovers that the scope of the proje…"
click at [554, 288] on div "Implement the scope change control procedures to assess impacts and make inform…" at bounding box center [728, 286] width 430 height 44
click at [513, 262] on input "b. Implement the scope change control procedures to assess impacts and make inf…" at bounding box center [513, 256] width 0 height 8
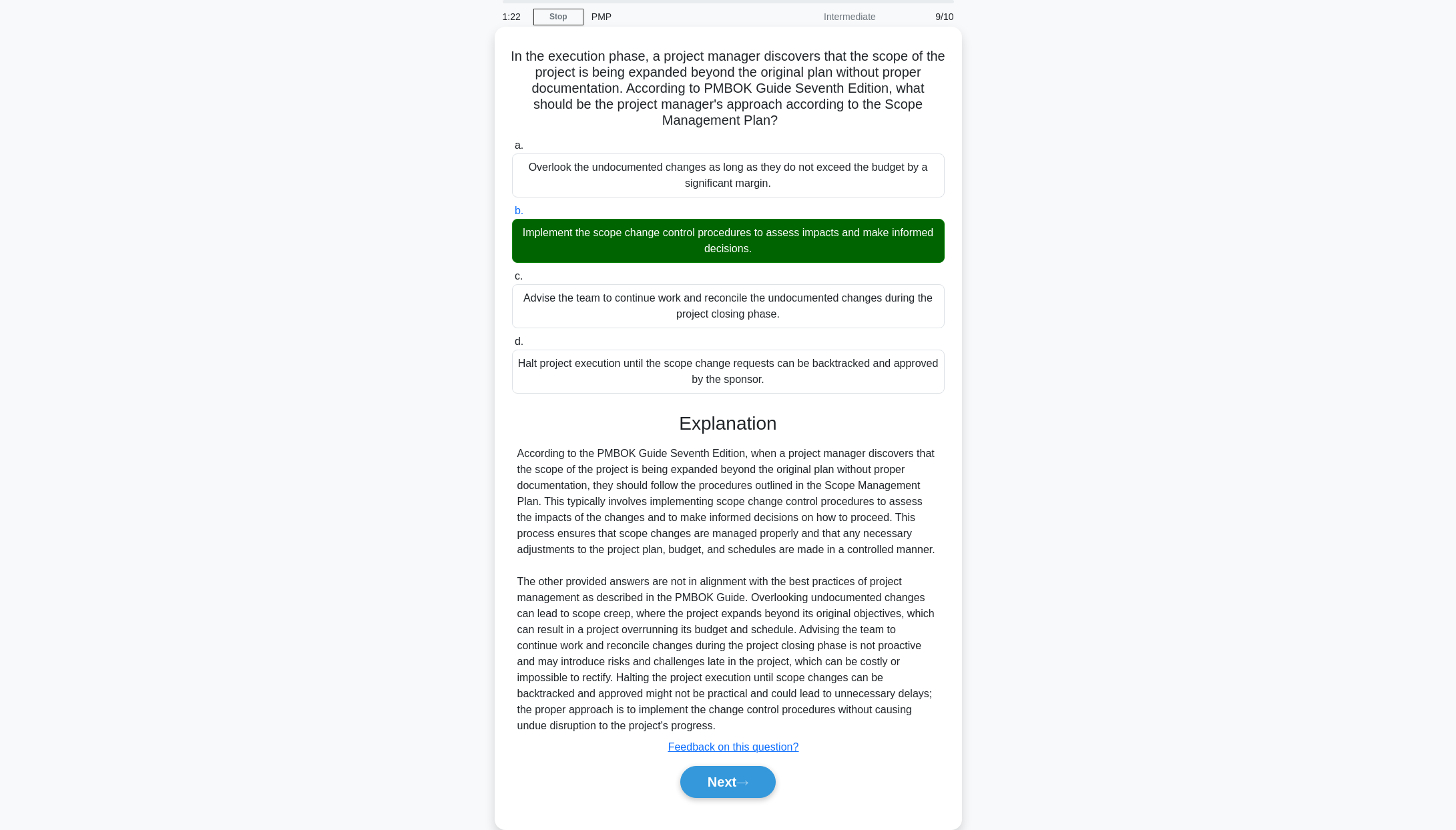
scroll to position [74, 0]
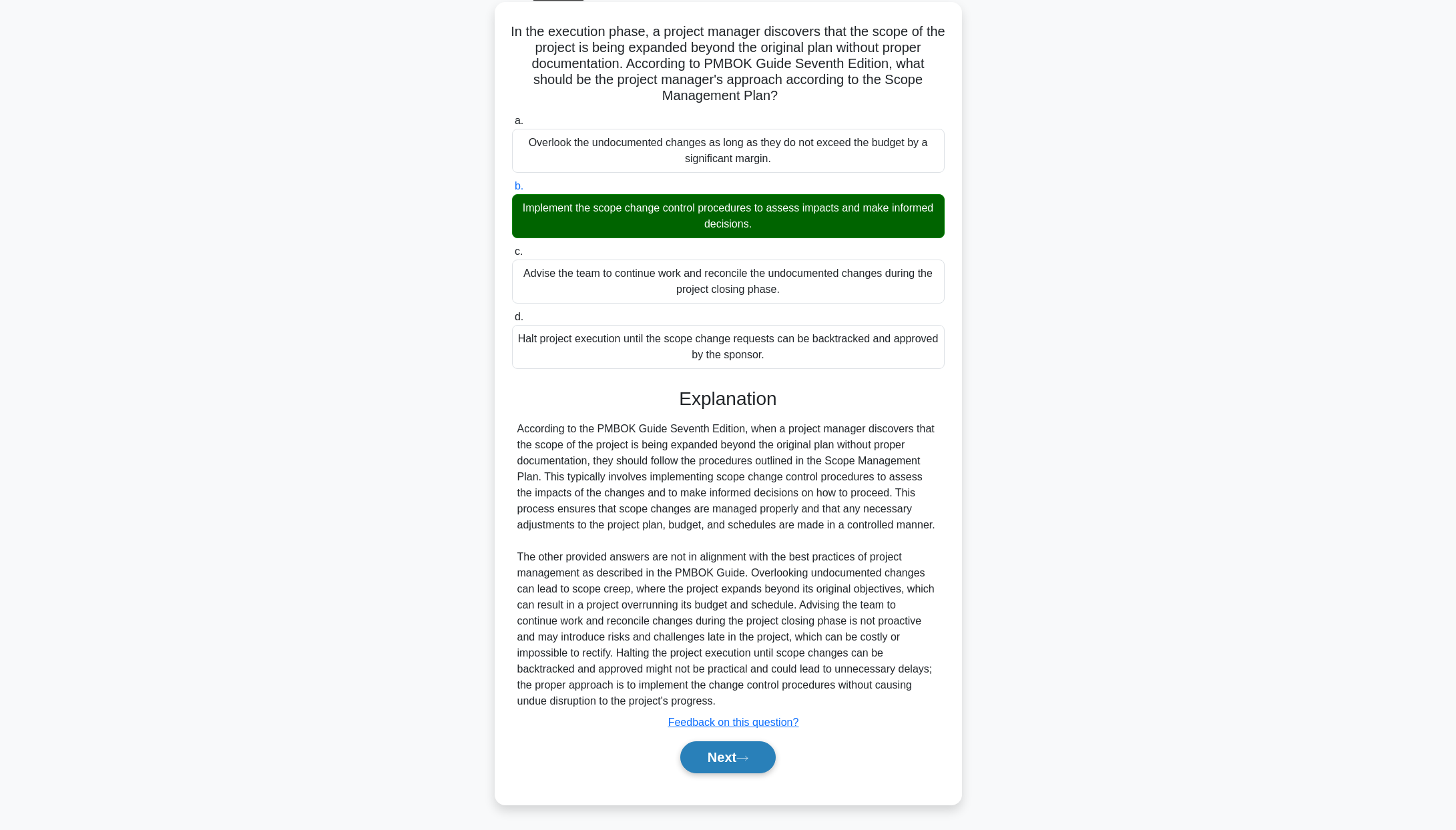
click at [719, 755] on button "Next" at bounding box center [728, 757] width 95 height 32
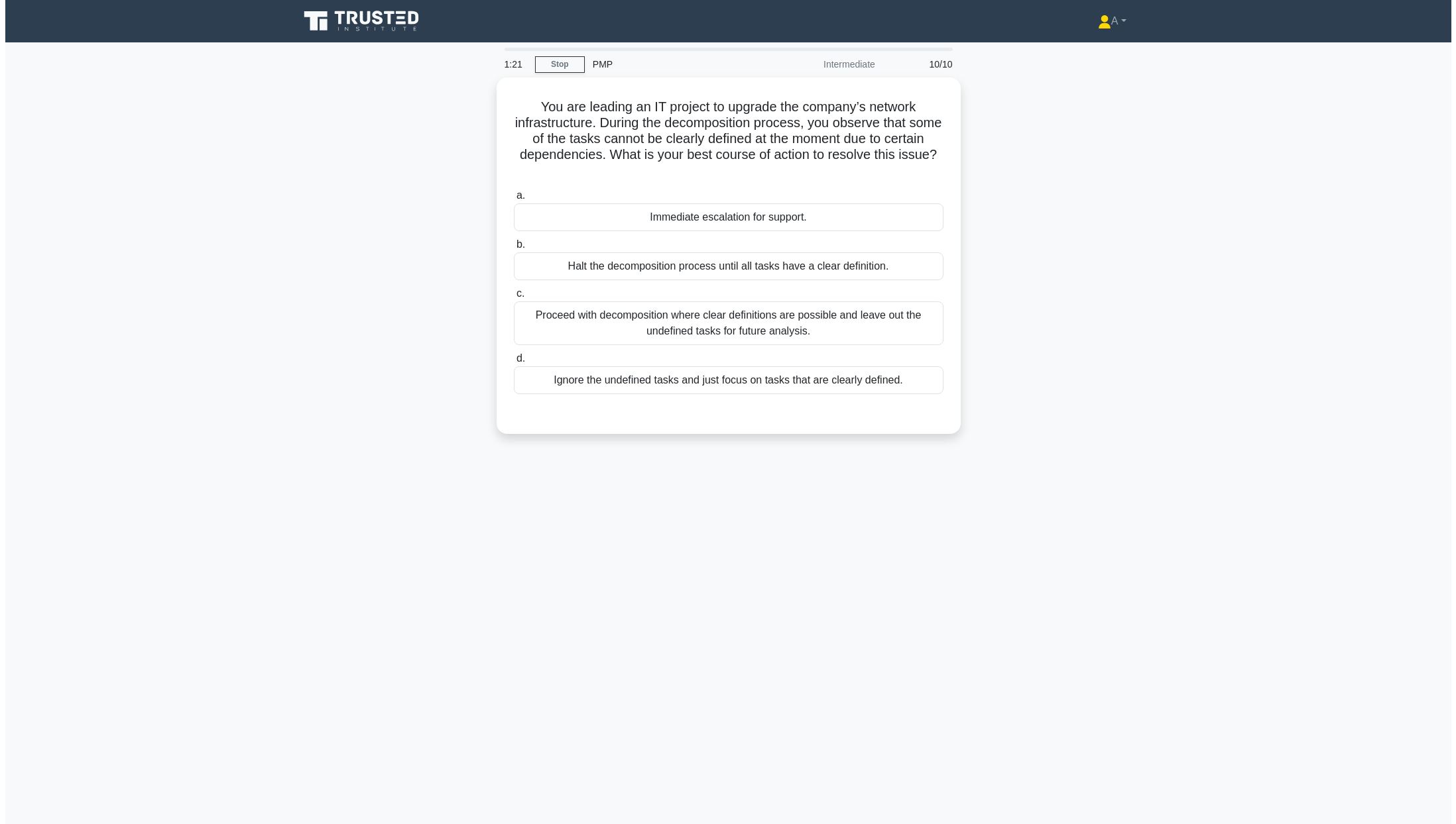
scroll to position [0, 0]
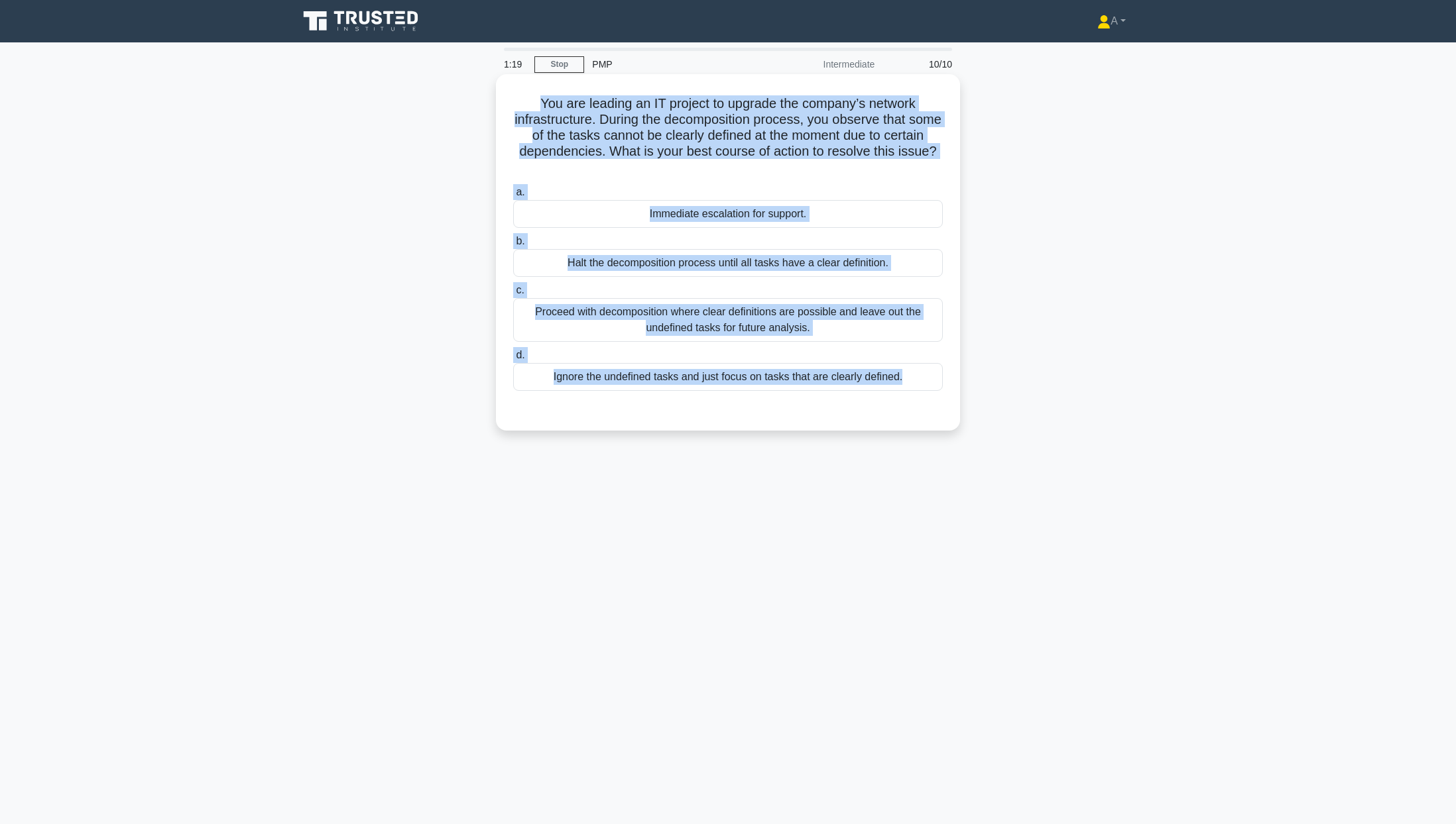
drag, startPoint x: 508, startPoint y: 104, endPoint x: 938, endPoint y: 395, distance: 519.2
click at [938, 395] on div "You are leading an IT project to upgrade the company’s network infrastructure. …" at bounding box center [728, 253] width 454 height 346
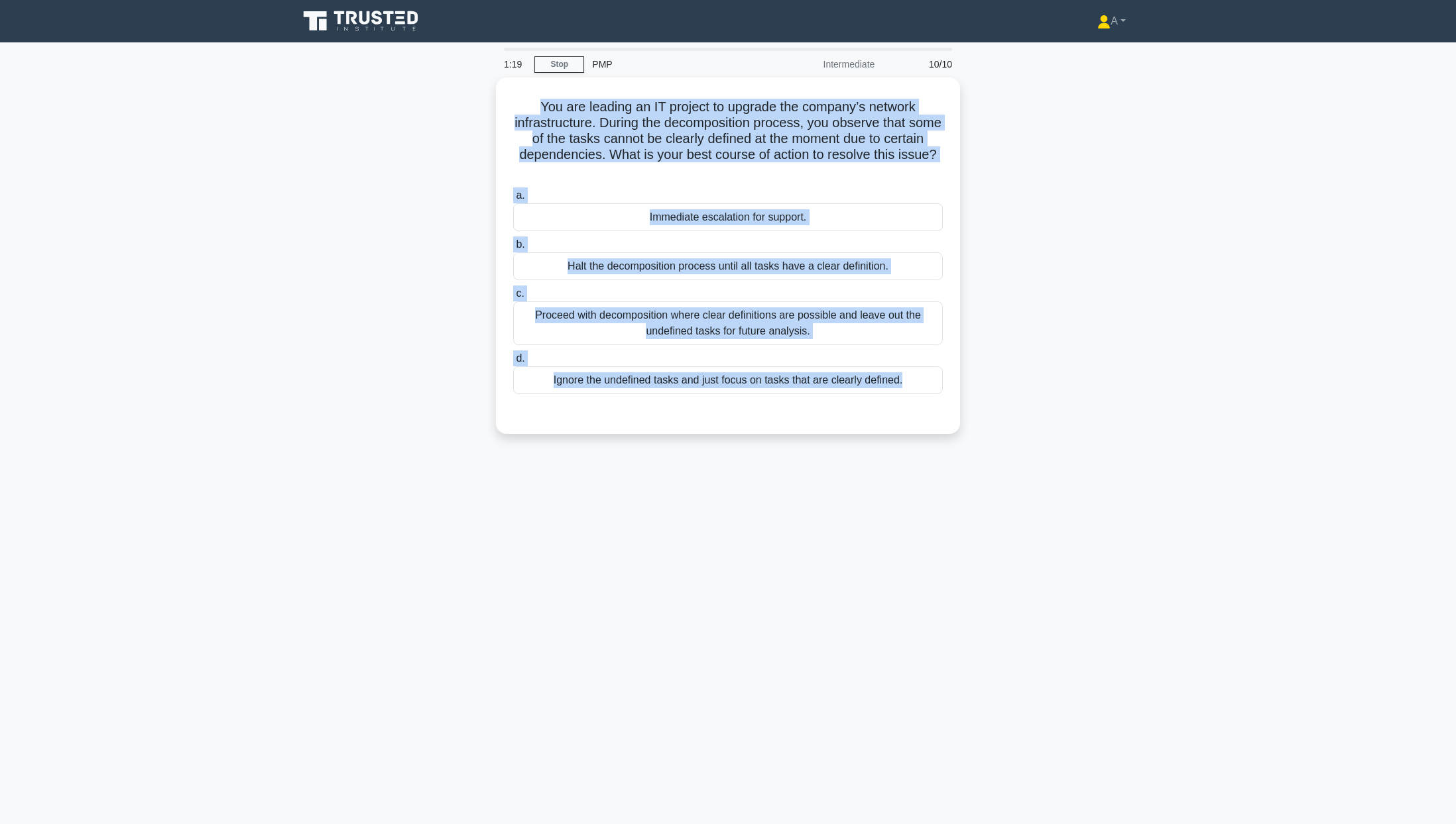
copy div "You are leading an IT project to upgrade the company’s network infrastructure. …"
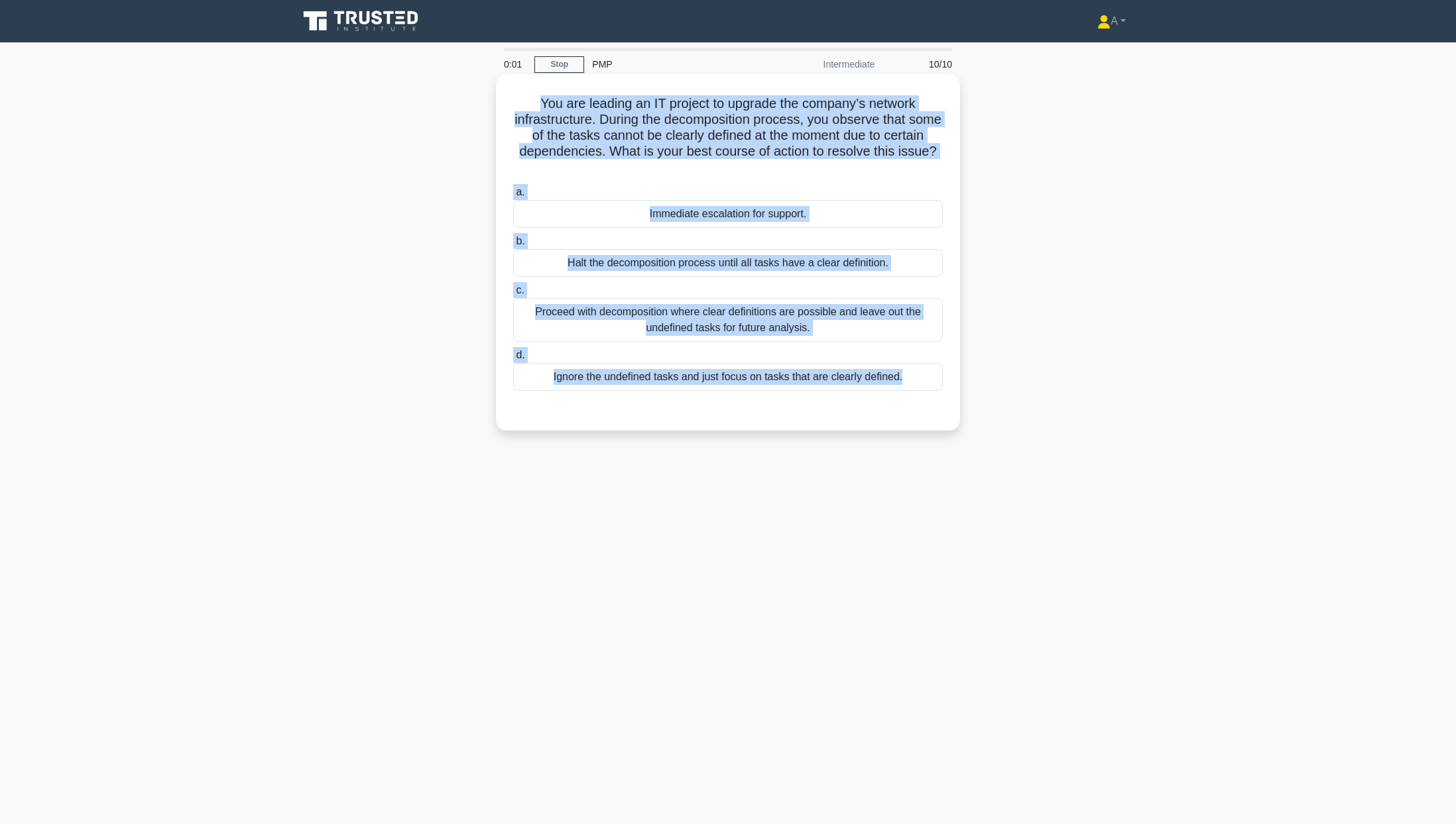
drag, startPoint x: 621, startPoint y: 258, endPoint x: 612, endPoint y: 254, distance: 9.8
click at [620, 258] on div "Halt the decomposition process until all tasks have a clear definition." at bounding box center [728, 263] width 430 height 28
click at [513, 246] on input "b. Halt the decomposition process until all tasks have a clear definition." at bounding box center [513, 241] width 0 height 8
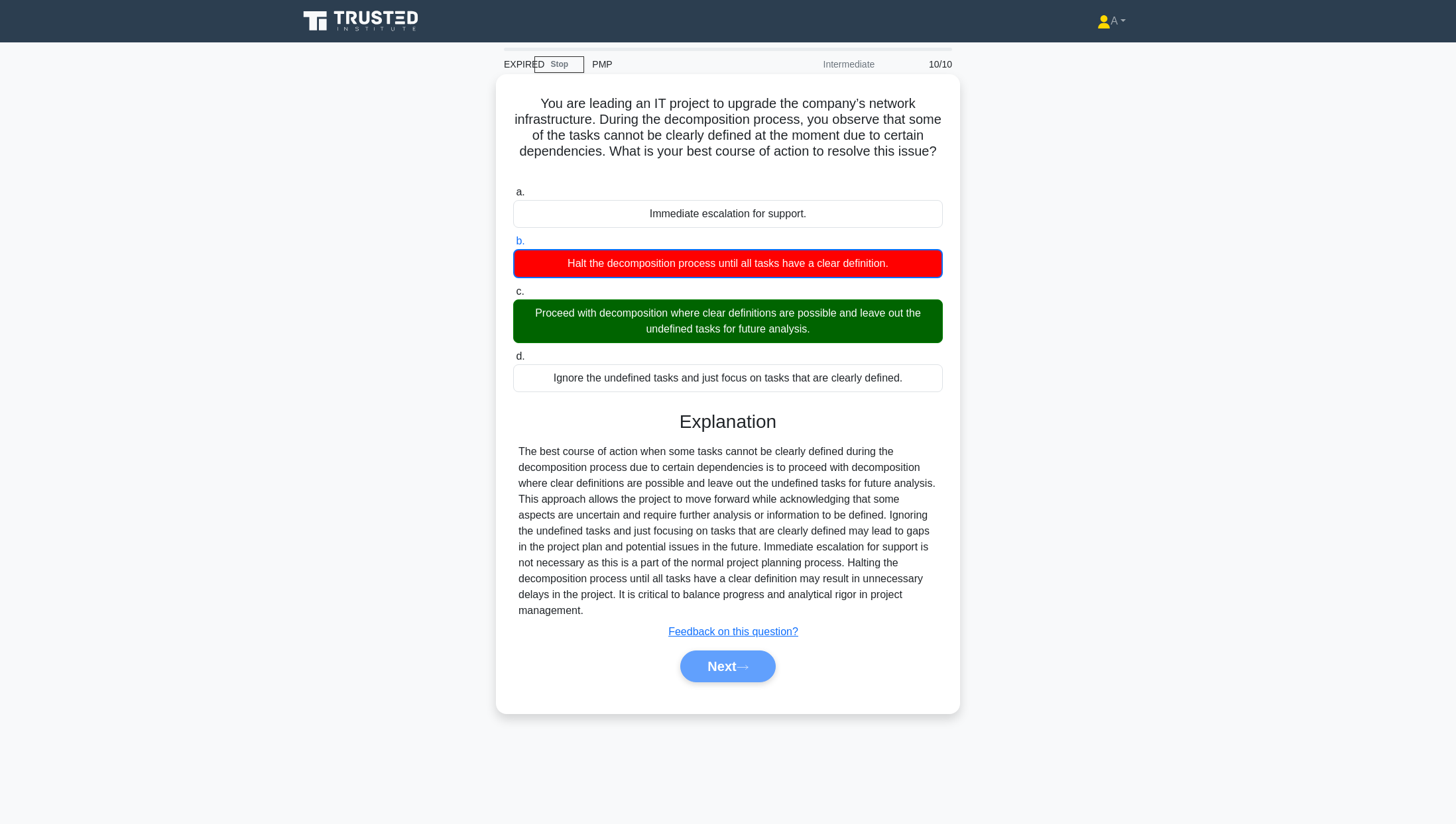
click at [725, 668] on div "Next" at bounding box center [728, 667] width 435 height 31
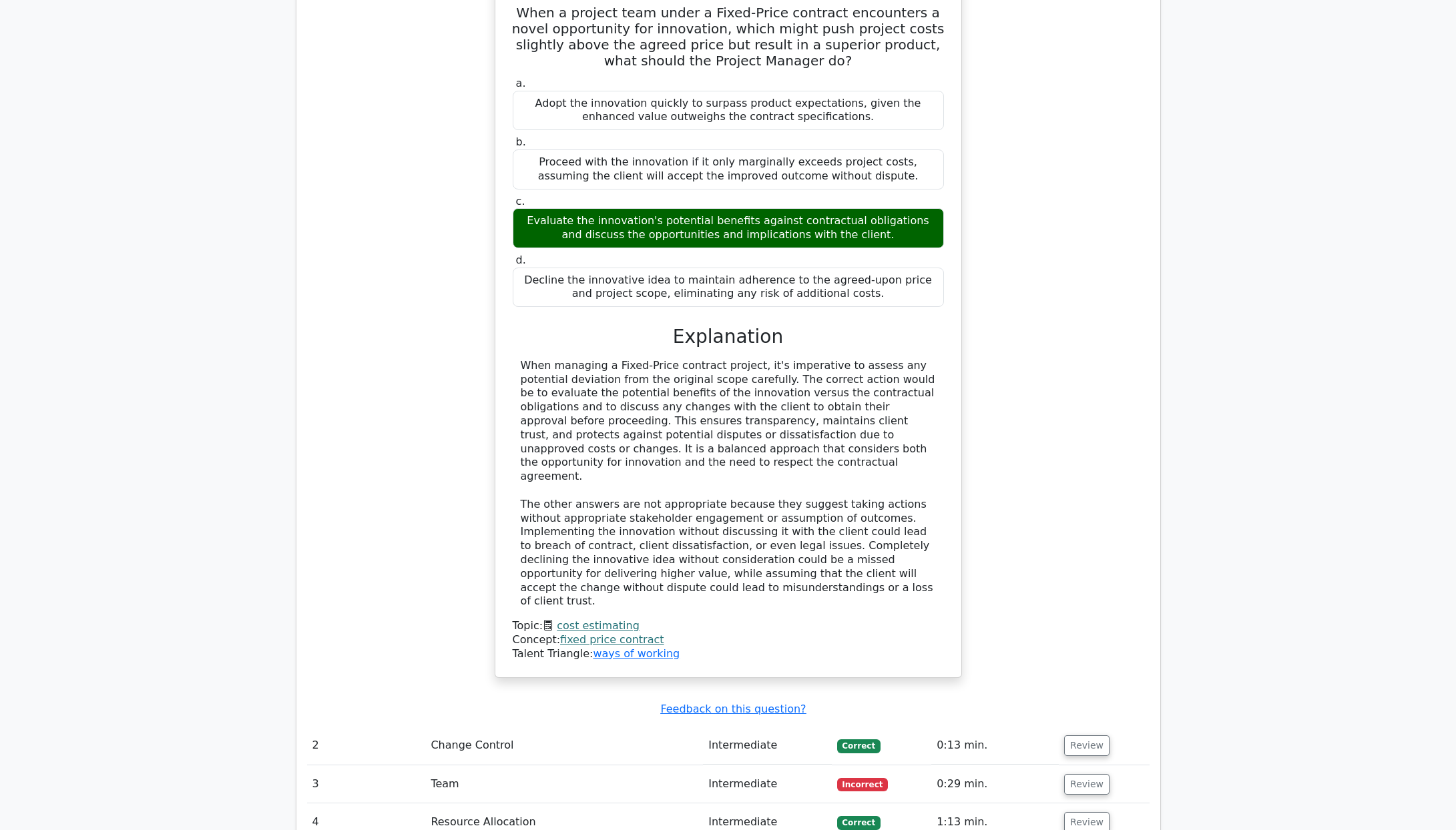
scroll to position [1059, 0]
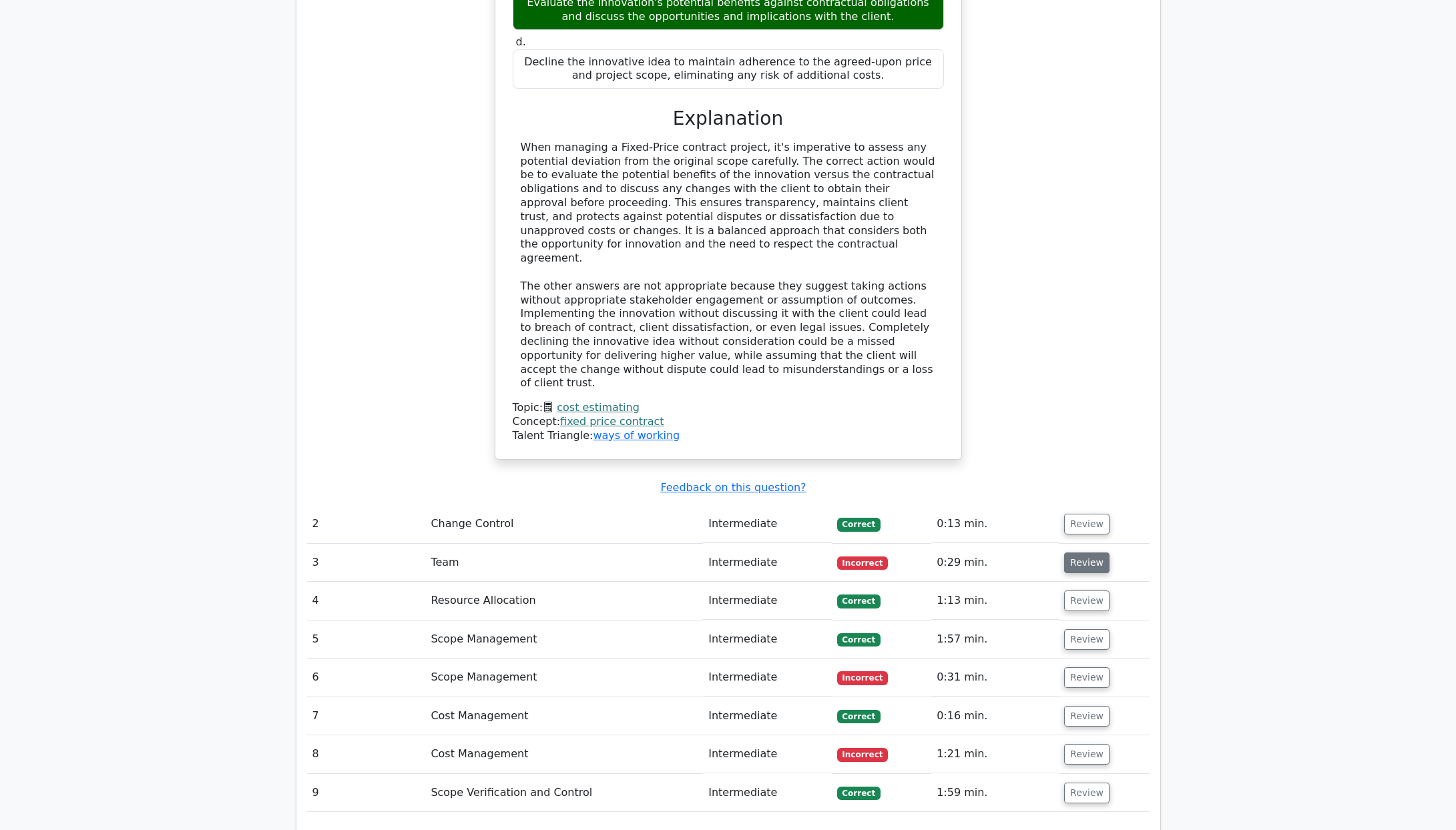
click at [1075, 553] on button "Review" at bounding box center [1087, 563] width 46 height 21
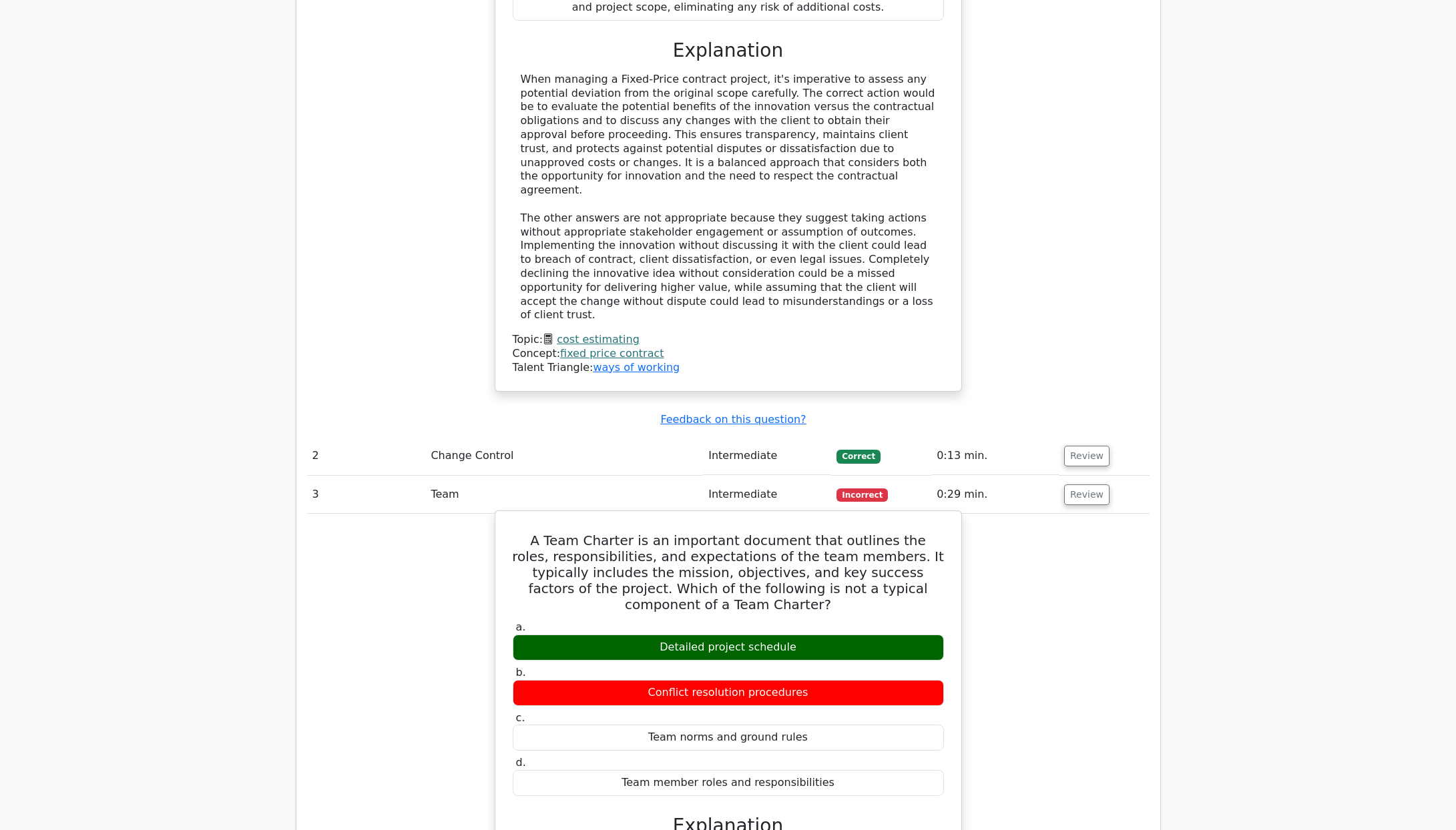
scroll to position [1193, 0]
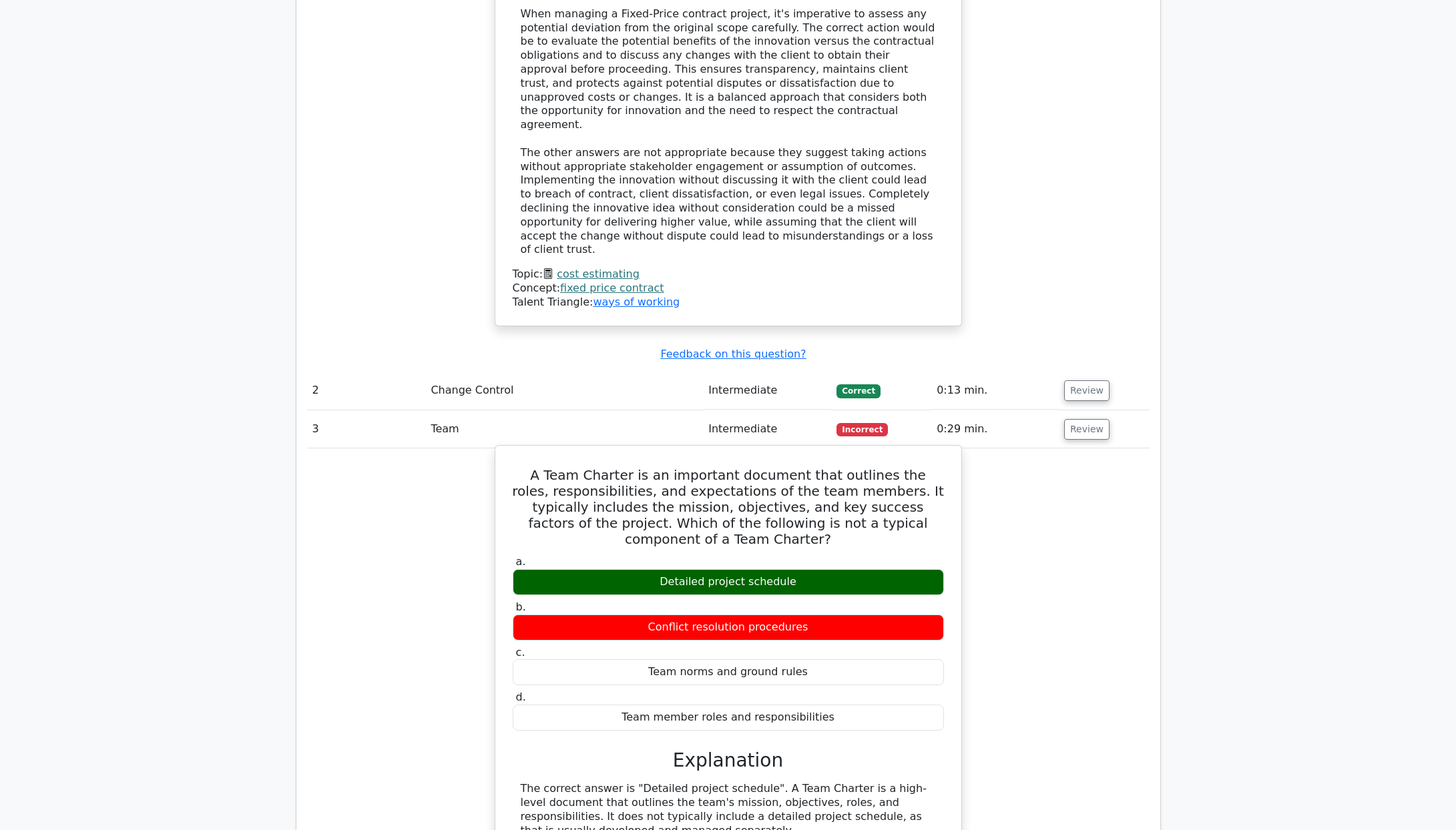
drag, startPoint x: 516, startPoint y: 452, endPoint x: 853, endPoint y: 698, distance: 417.2
click at [853, 698] on div "A Team Charter is an important document that outlines the roles, responsibiliti…" at bounding box center [728, 739] width 455 height 574
copy div "A Team Charter is an important document that outlines the roles, responsibiliti…"
click at [522, 467] on h5 "A Team Charter is an important document that outlines the roles, responsibiliti…" at bounding box center [728, 507] width 434 height 80
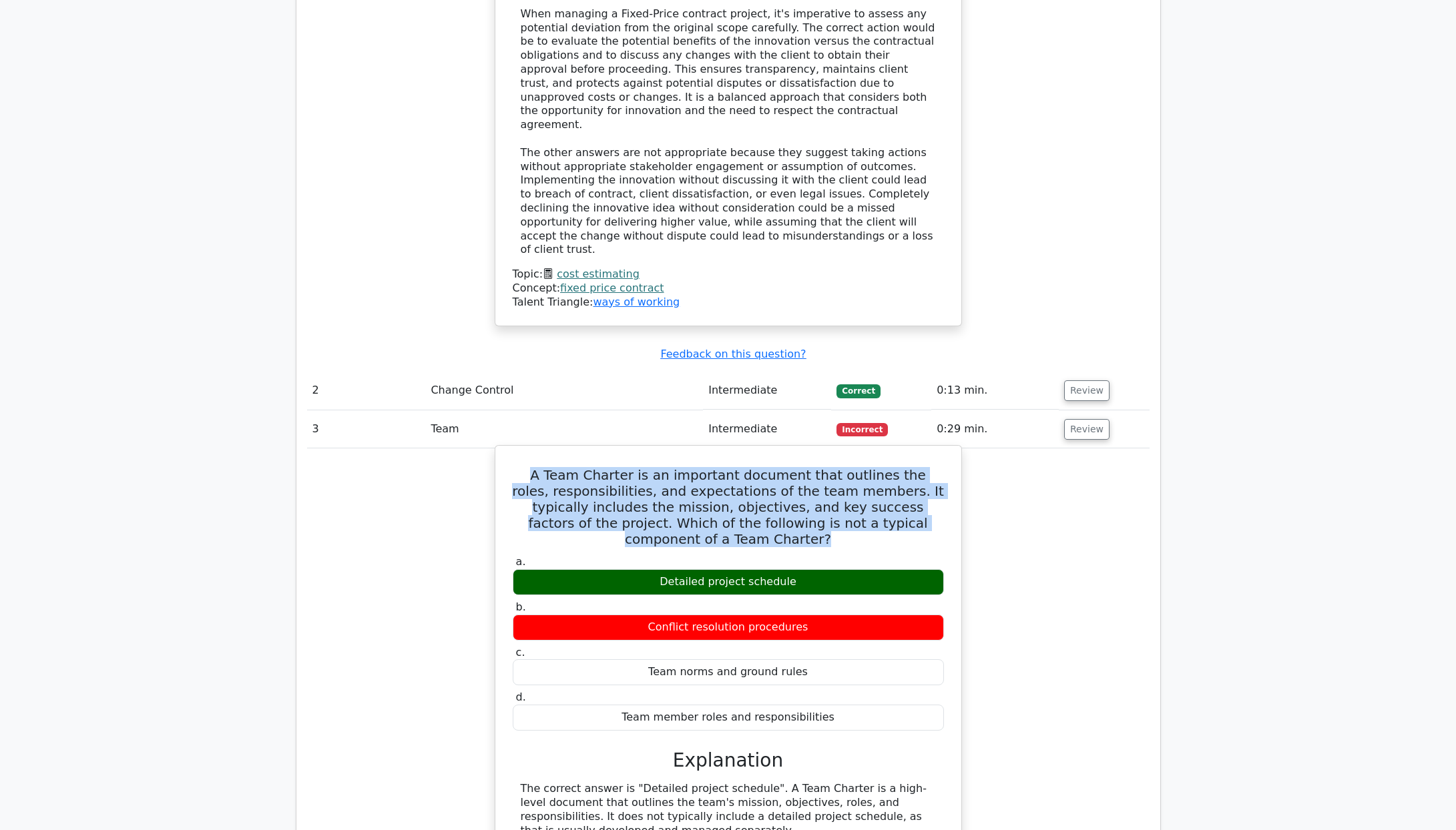
drag, startPoint x: 522, startPoint y: 461, endPoint x: 801, endPoint y: 525, distance: 286.2
click at [801, 525] on h5 "A Team Charter is an important document that outlines the roles, responsibiliti…" at bounding box center [728, 507] width 434 height 80
copy h5 "A Team Charter is an important document that outlines the roles, responsibiliti…"
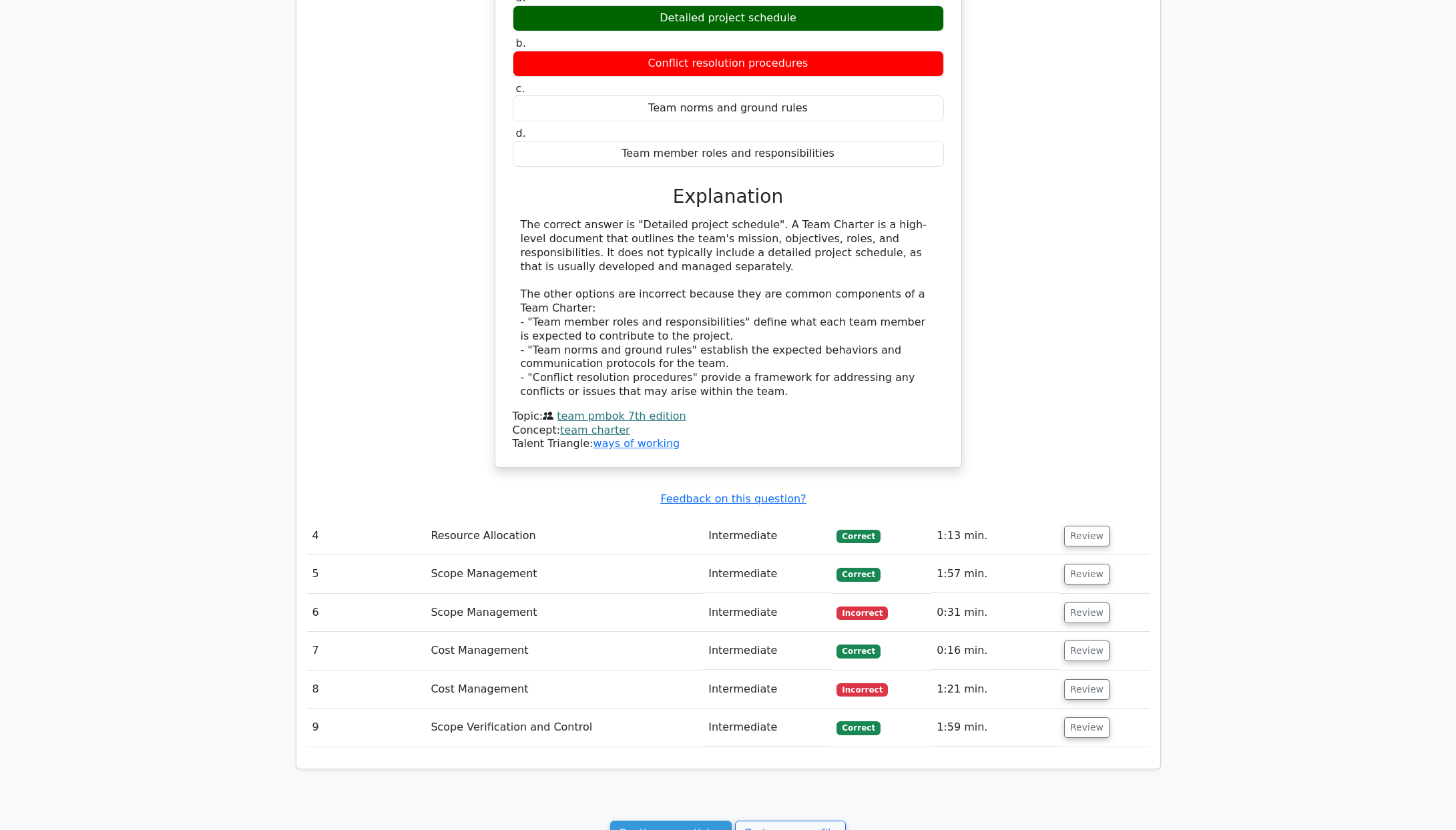
scroll to position [1793, 0]
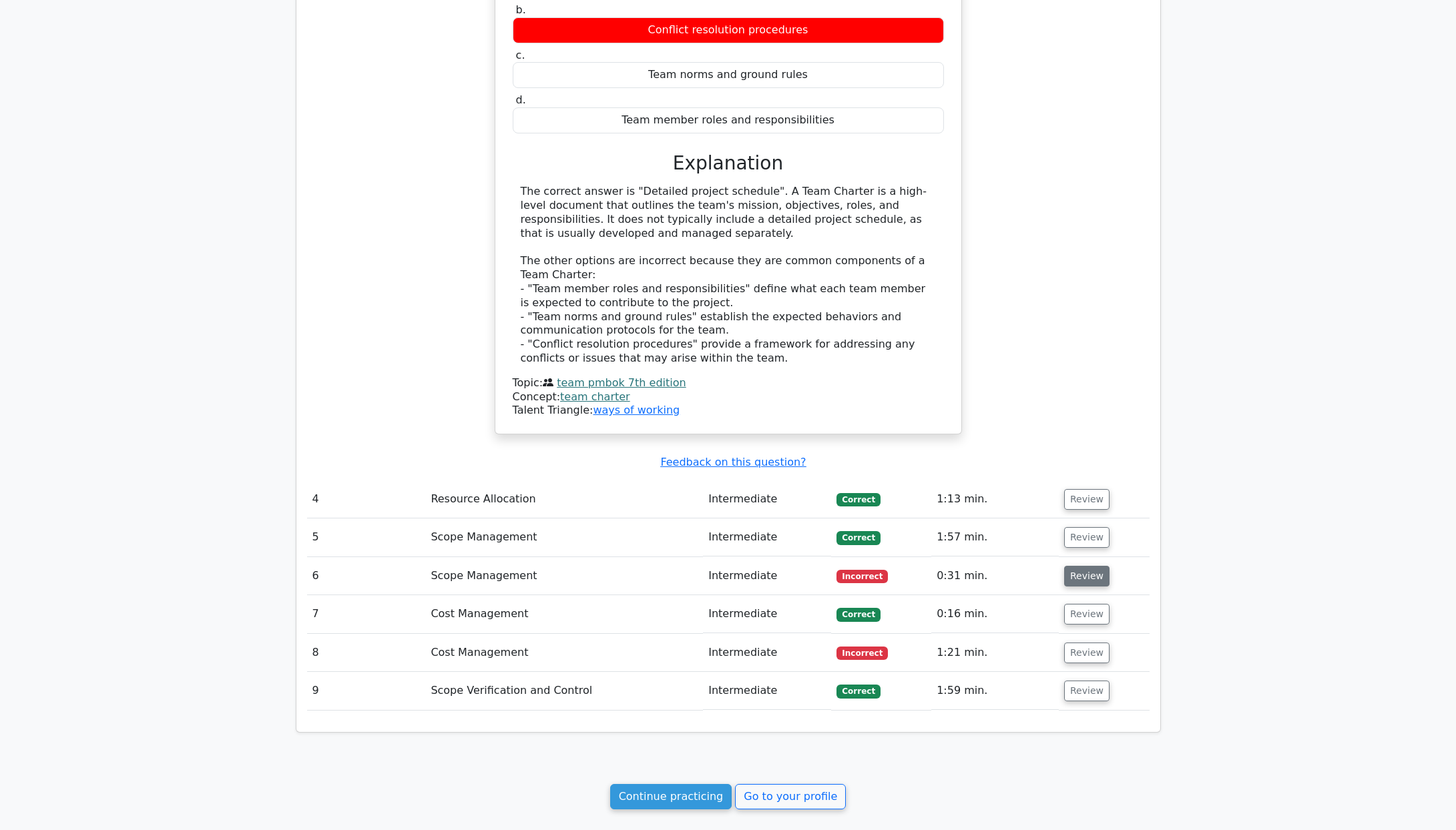
click at [1099, 566] on button "Review" at bounding box center [1087, 576] width 46 height 21
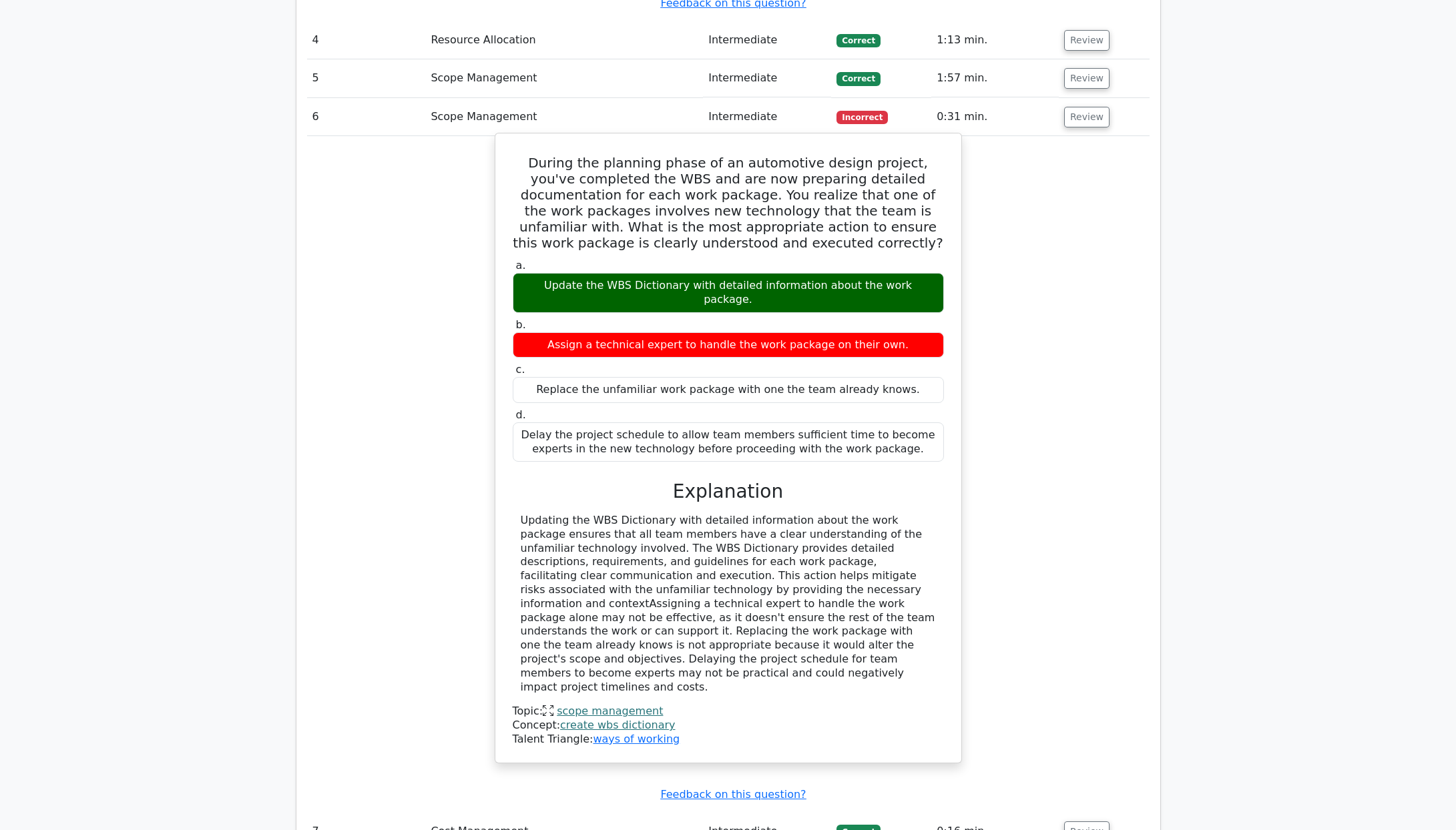
scroll to position [2261, 0]
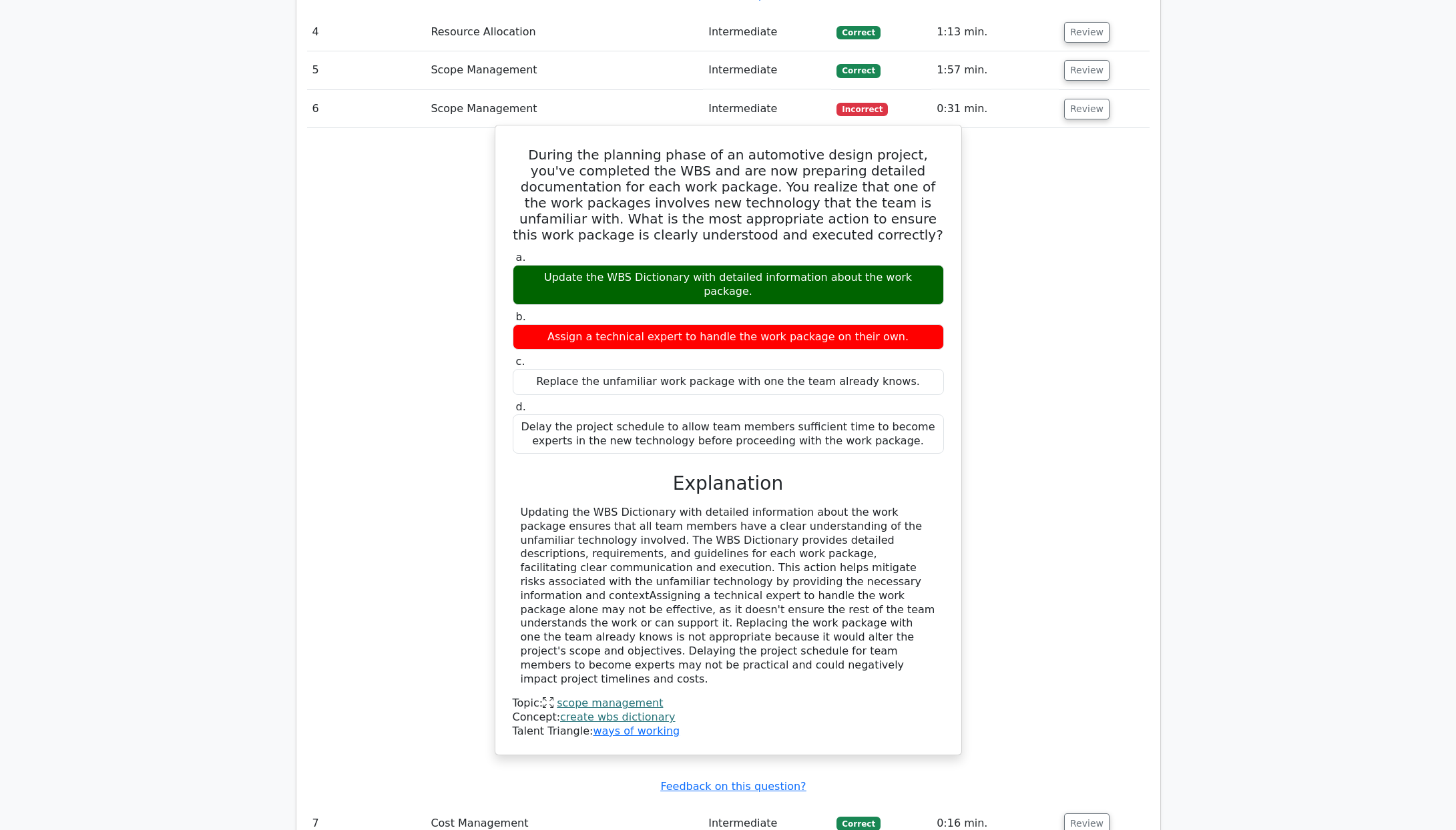
drag, startPoint x: 581, startPoint y: 171, endPoint x: 931, endPoint y: 412, distance: 424.9
click at [931, 412] on div "During the planning phase of an automotive design project, you've completed the…" at bounding box center [728, 439] width 455 height 618
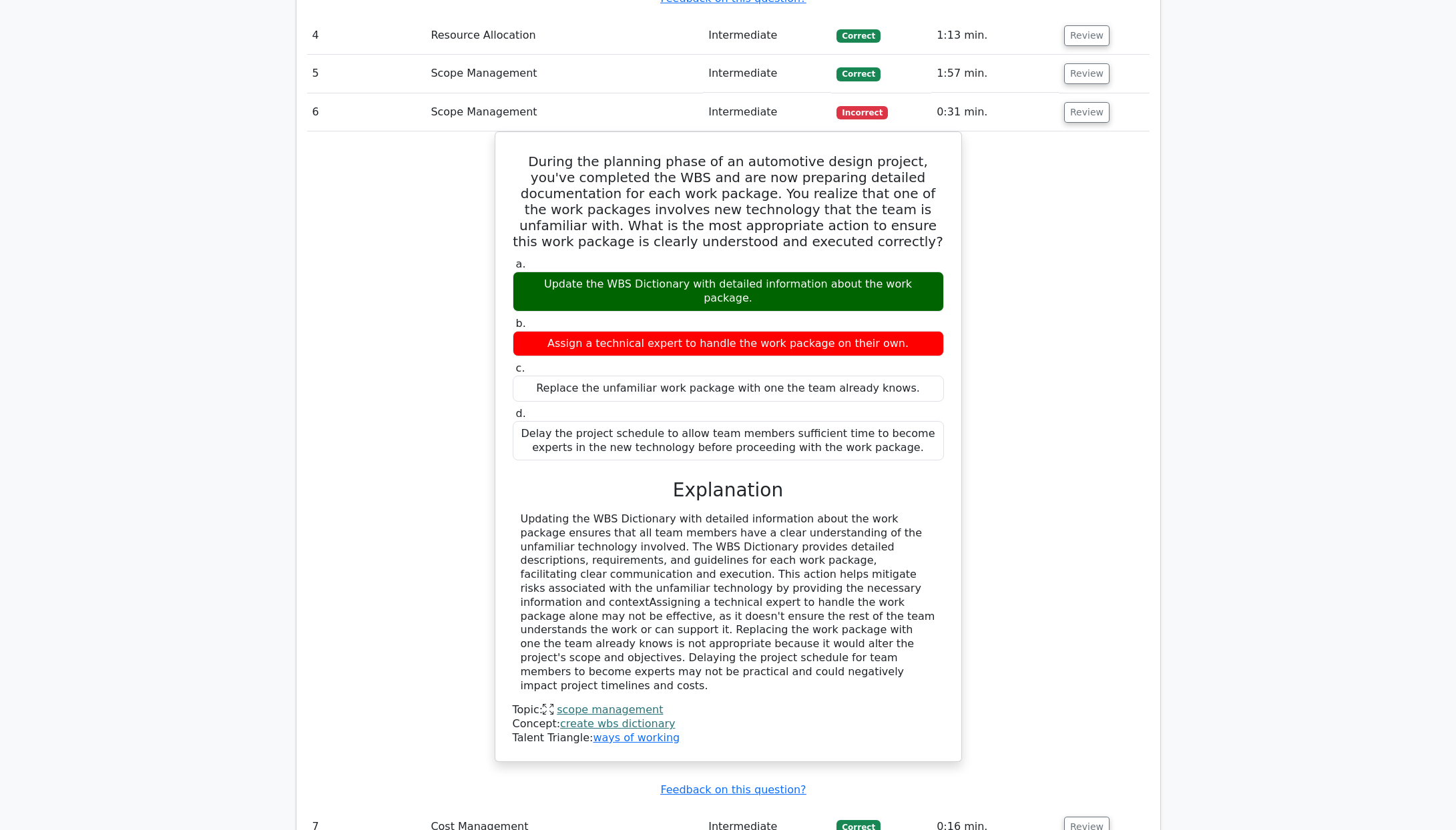
copy div "During the planning phase of an automotive design project, you've completed the…"
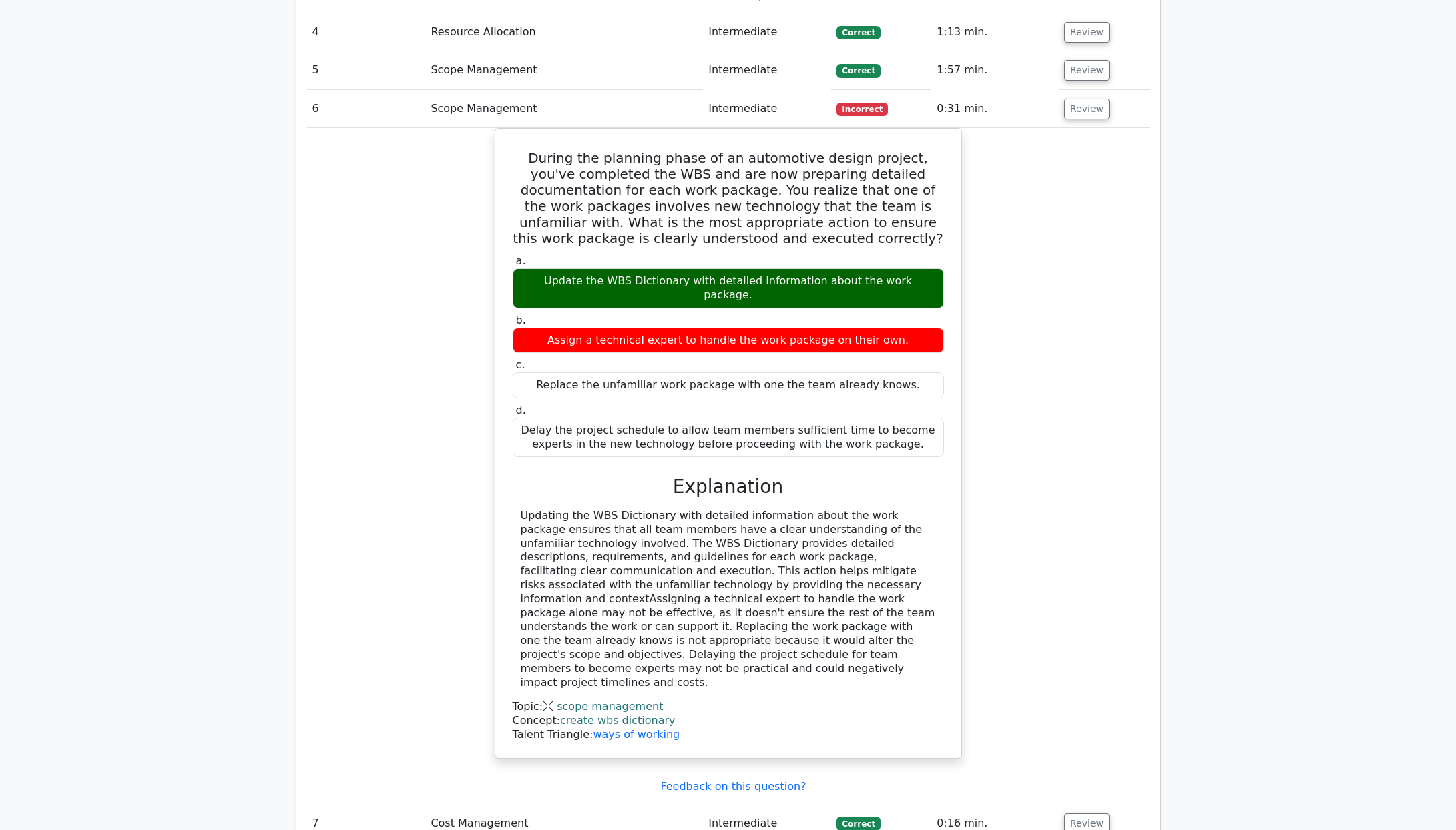
click at [1051, 325] on div "During the planning phase of an automotive design project, you've completed the…" at bounding box center [728, 450] width 842 height 646
click at [423, 422] on div "During the planning phase of an automotive design project, you've completed the…" at bounding box center [728, 450] width 842 height 646
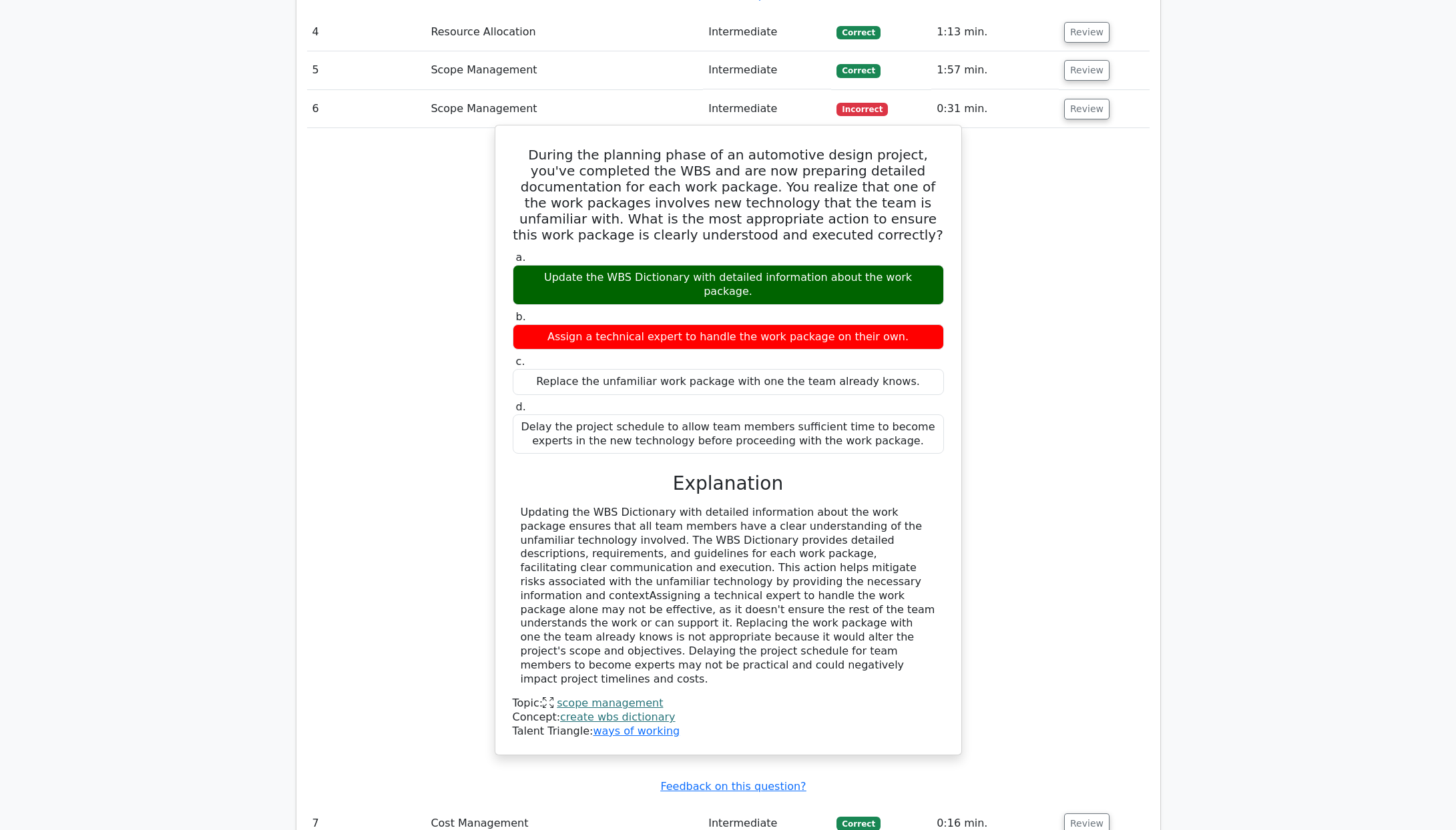
drag, startPoint x: 614, startPoint y: 508, endPoint x: 874, endPoint y: 635, distance: 289.4
click at [874, 635] on div "Updating the WBS Dictionary with detailed information about the work package en…" at bounding box center [728, 596] width 415 height 180
copy div "pdating the WBS Dictionary with detailed information about the work package ens…"
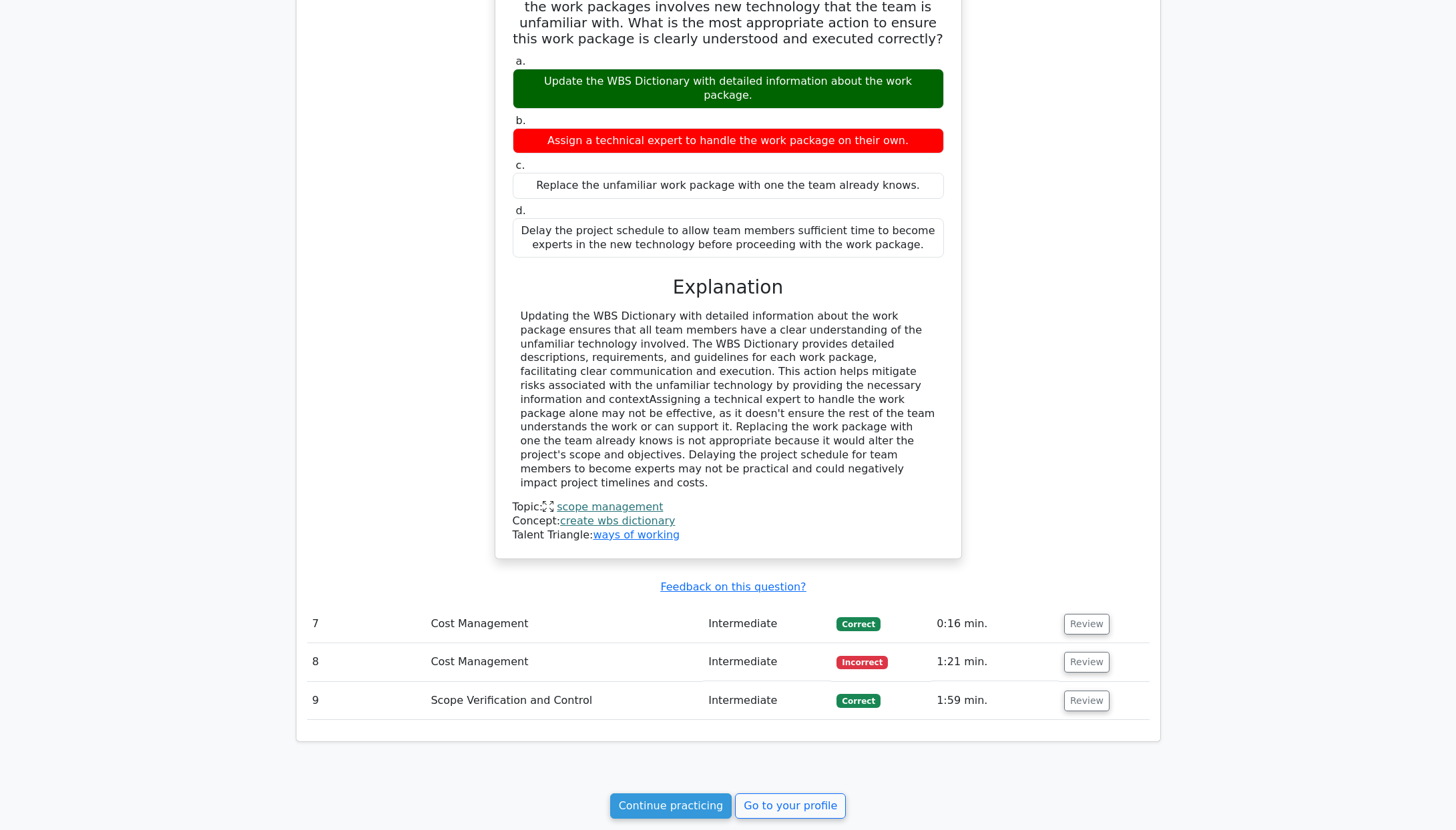
scroll to position [2461, 0]
click at [1080, 652] on button "Review" at bounding box center [1087, 662] width 46 height 21
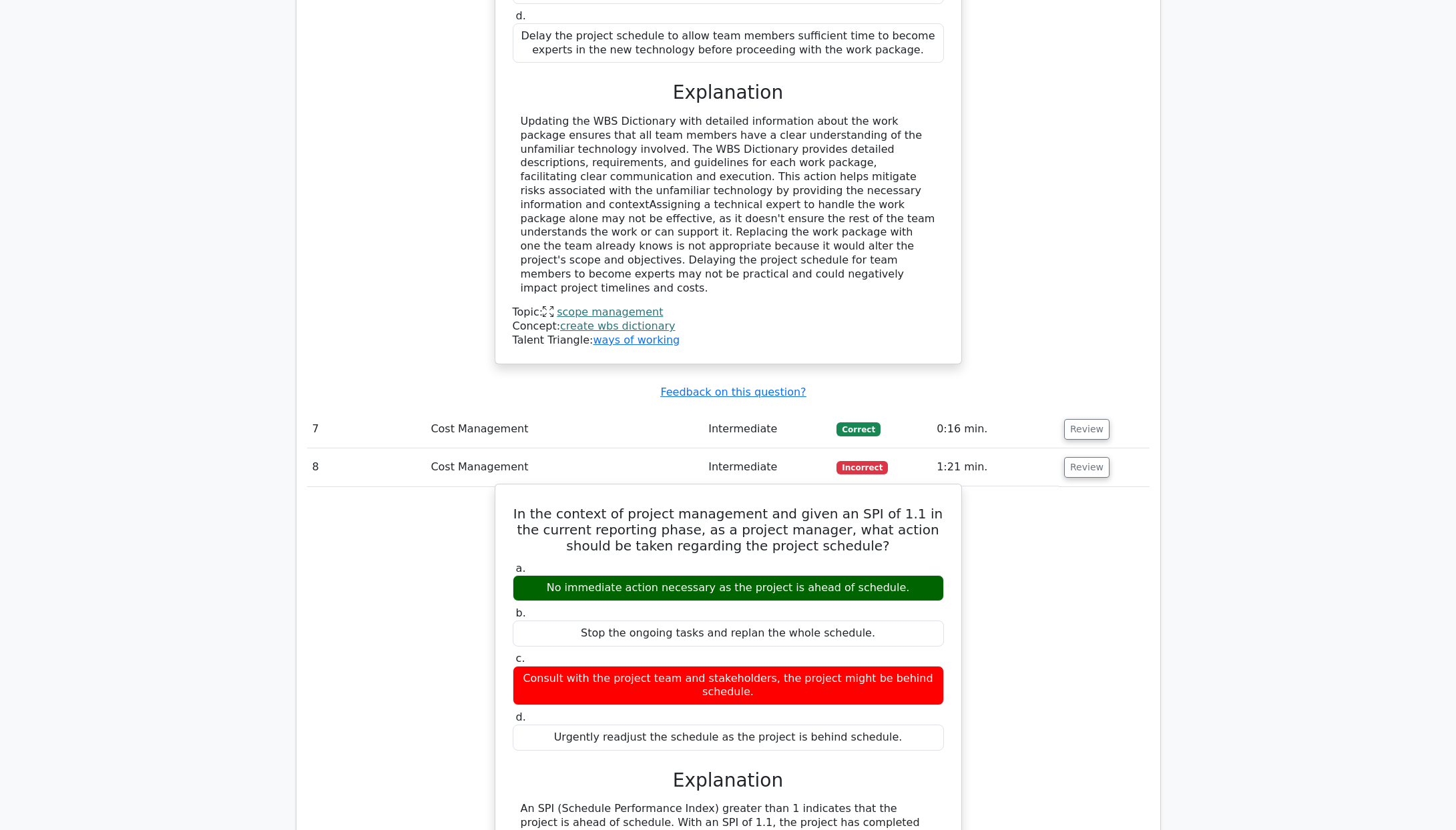
scroll to position [2662, 0]
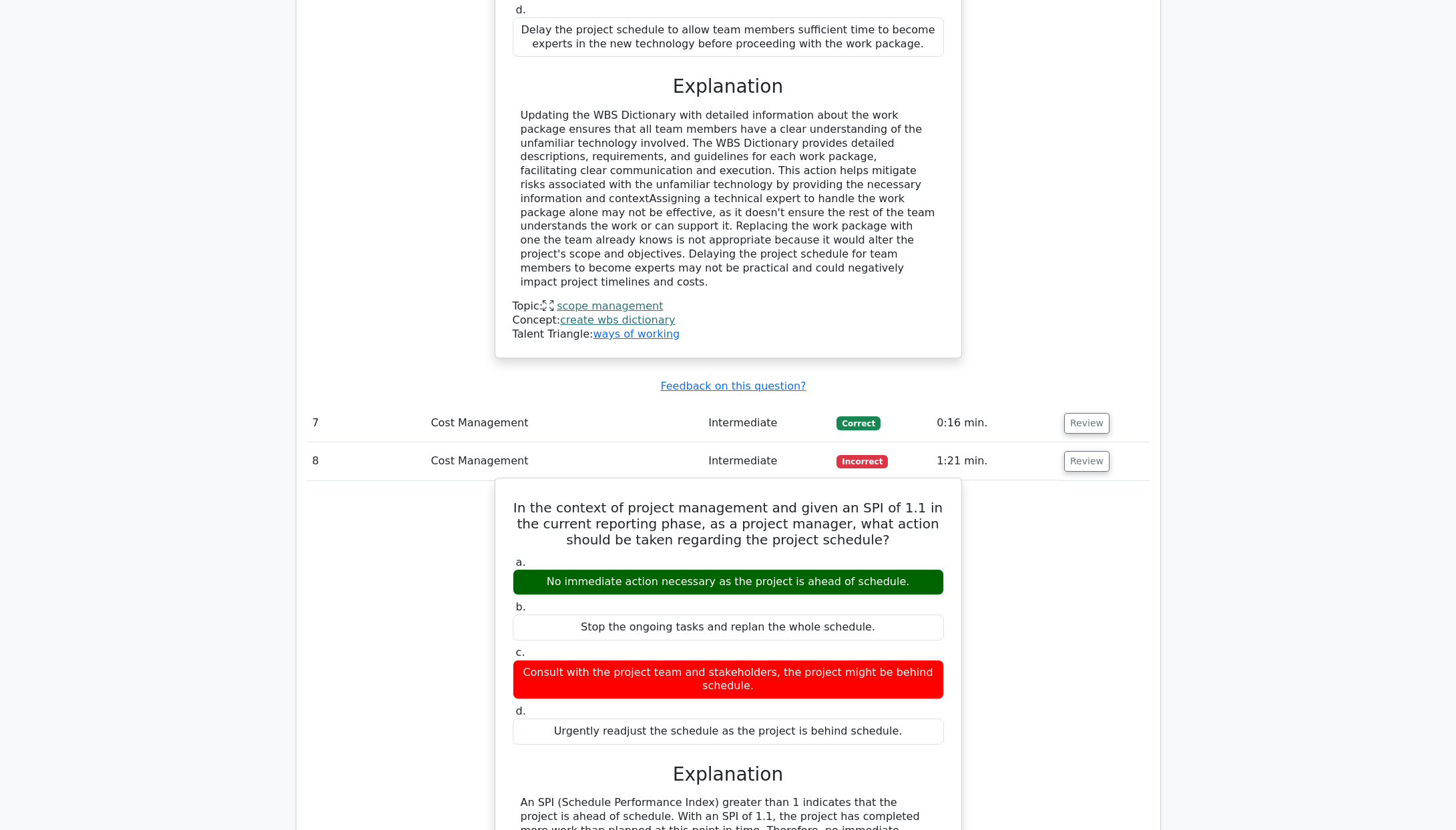
drag, startPoint x: 526, startPoint y: 465, endPoint x: 908, endPoint y: 696, distance: 446.4
click at [908, 696] on div "In the context of project management and given an SPI of 1.1 in the current rep…" at bounding box center [728, 734] width 455 height 501
click at [534, 500] on h5 "In the context of project management and given an SPI of 1.1 in the current rep…" at bounding box center [728, 524] width 434 height 48
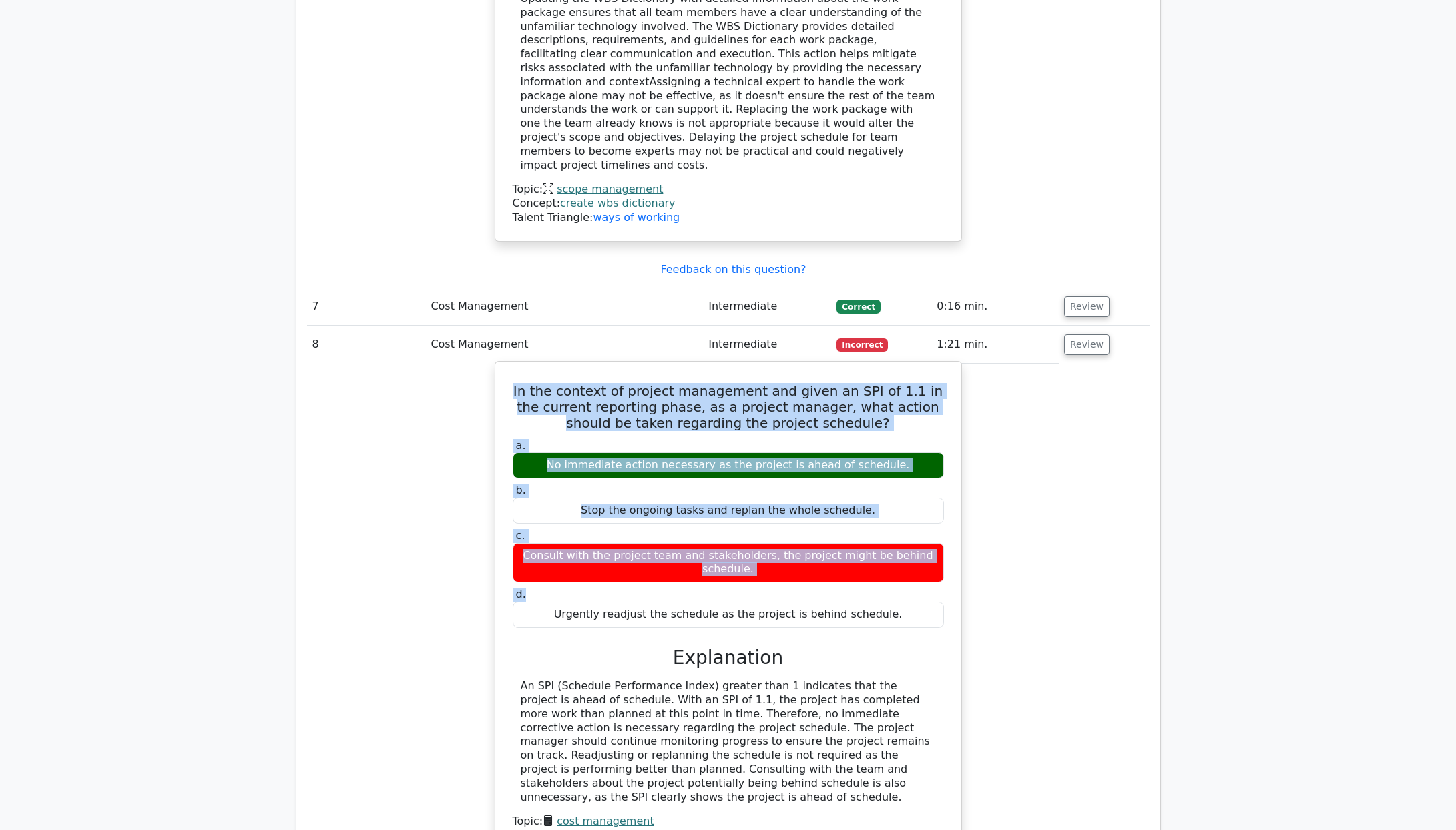
scroll to position [2861, 0]
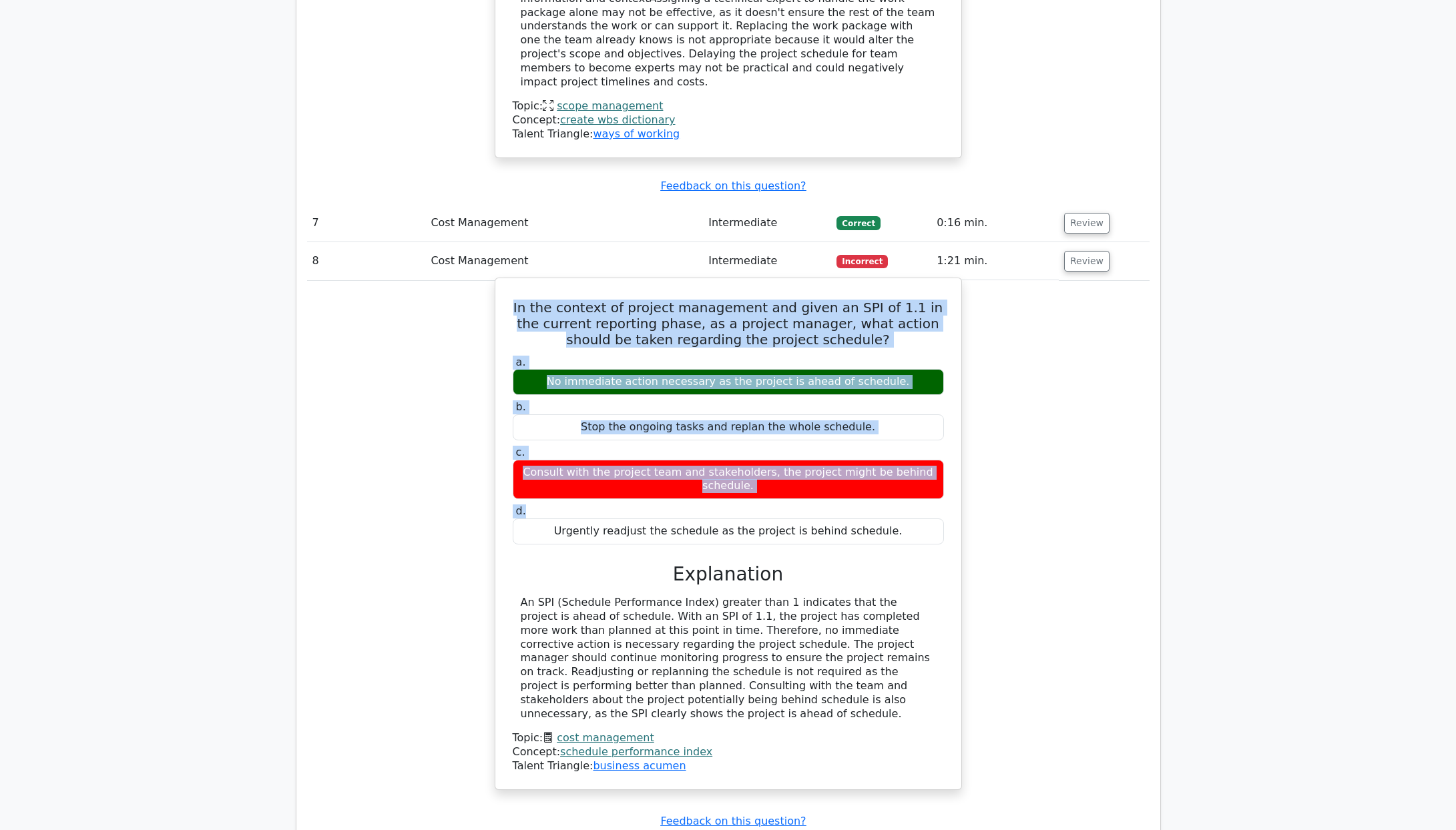
drag, startPoint x: 513, startPoint y: 395, endPoint x: 706, endPoint y: 670, distance: 336.0
click at [706, 670] on div "In the context of project management and given an SPI of 1.1 in the current rep…" at bounding box center [728, 533] width 455 height 501
copy div "In the context of project management and given an SPI of 1.1 in the current rep…"
click at [632, 596] on div "An SPI (Schedule Performance Index) greater than 1 indicates that the project i…" at bounding box center [728, 658] width 415 height 125
click at [631, 596] on div "An SPI (Schedule Performance Index) greater than 1 indicates that the project i…" at bounding box center [728, 658] width 415 height 125
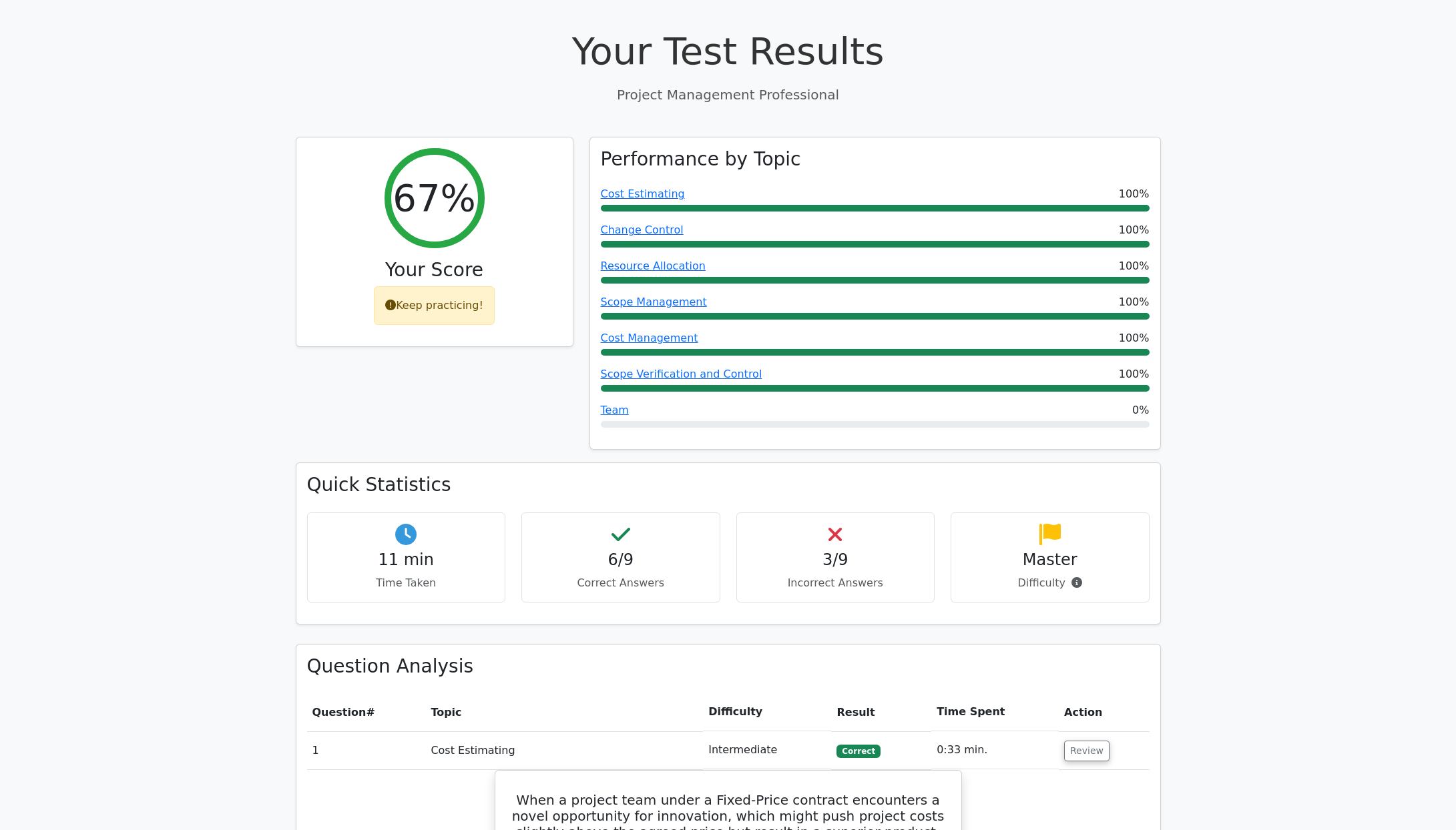
scroll to position [0, 0]
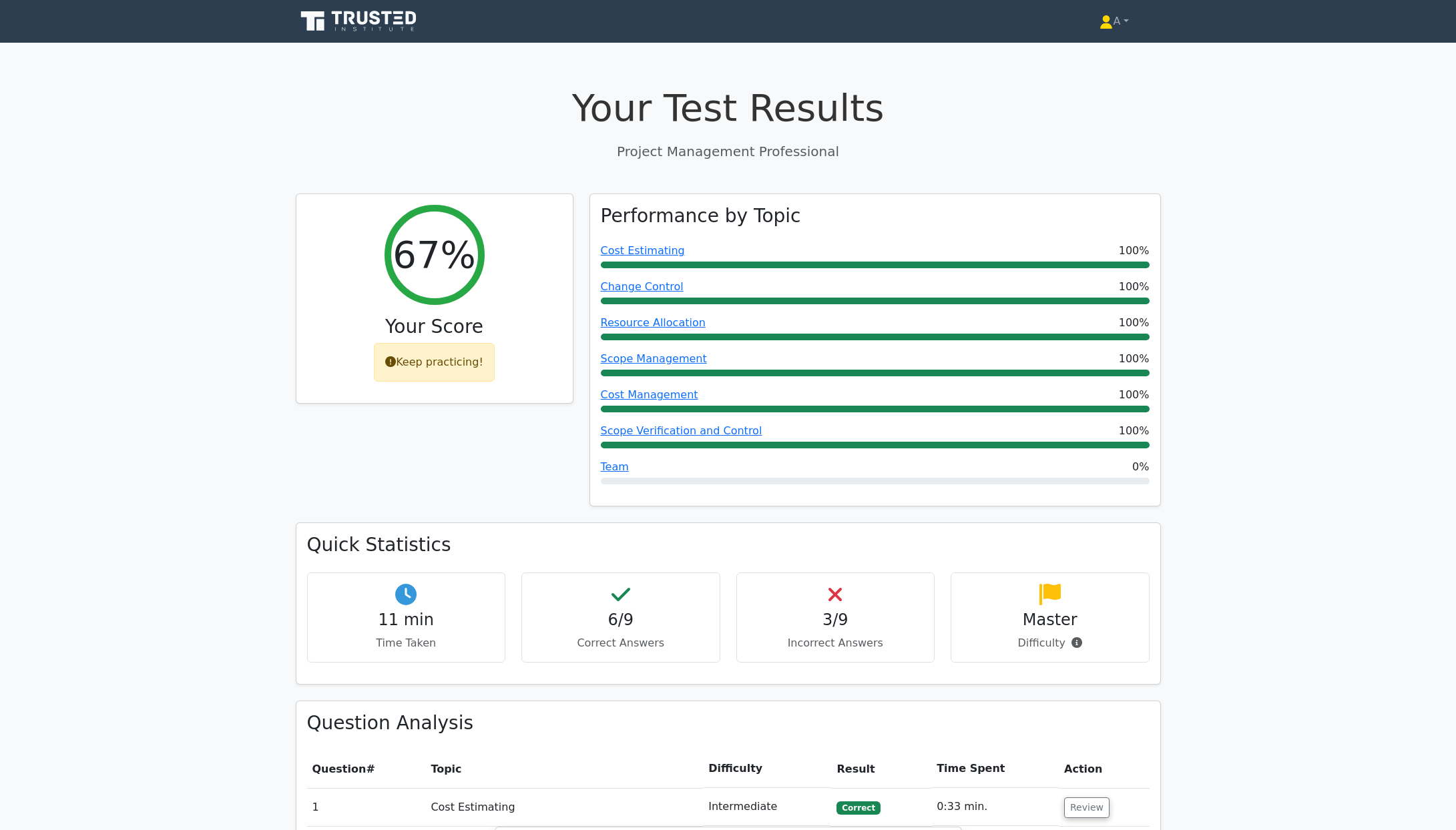
click at [345, 15] on icon at bounding box center [349, 18] width 10 height 13
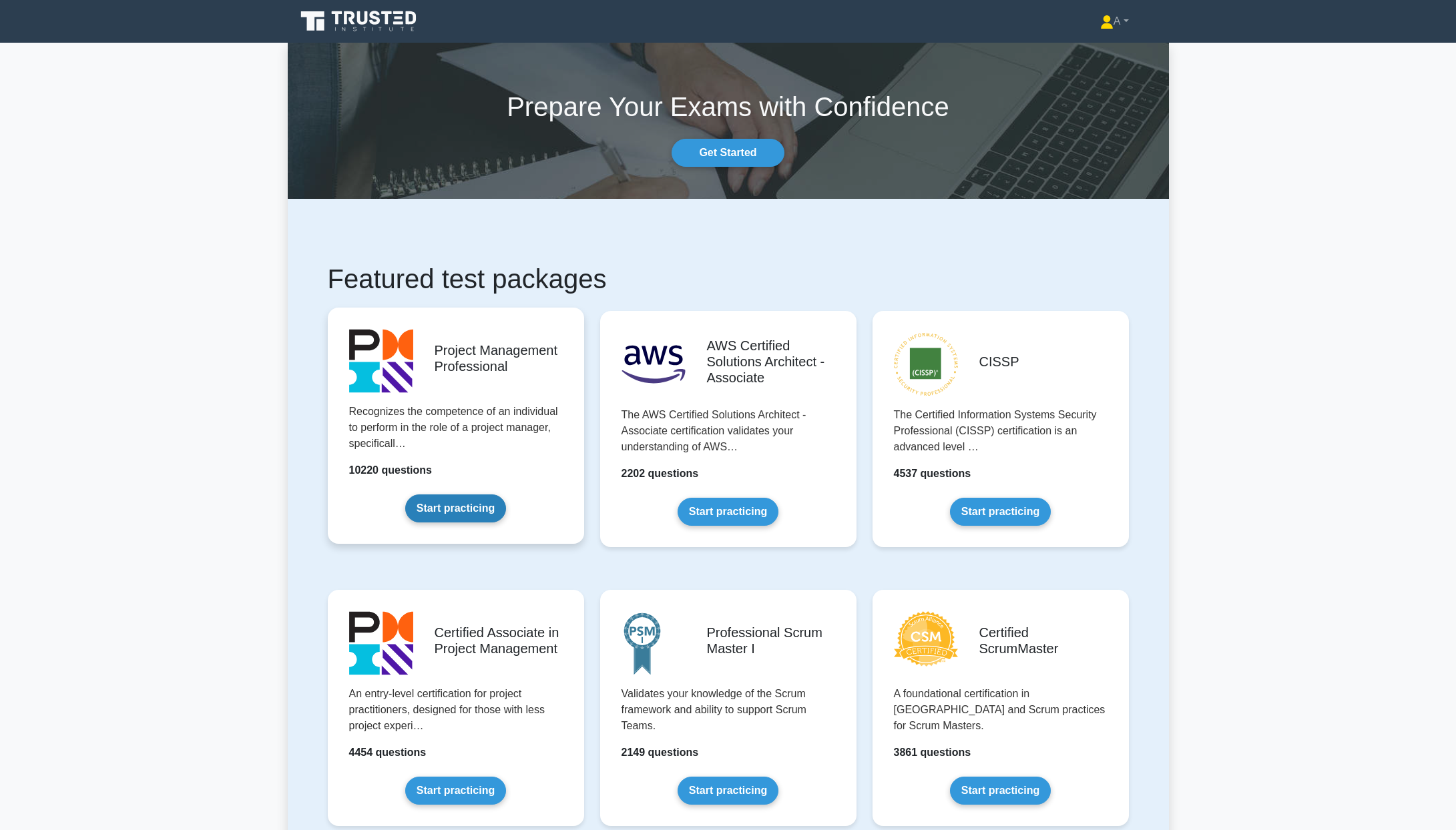
click at [465, 494] on link "Start practicing" at bounding box center [455, 508] width 101 height 28
